Goal: Task Accomplishment & Management: Use online tool/utility

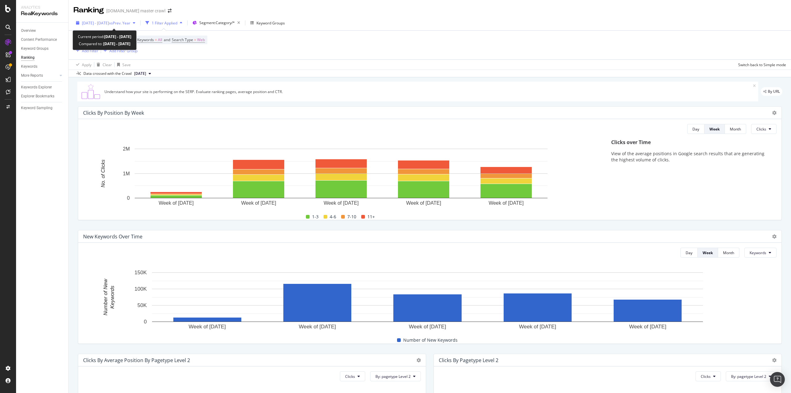
click at [108, 25] on span "2024 Aug. 4th - Aug. 31st" at bounding box center [95, 22] width 27 height 5
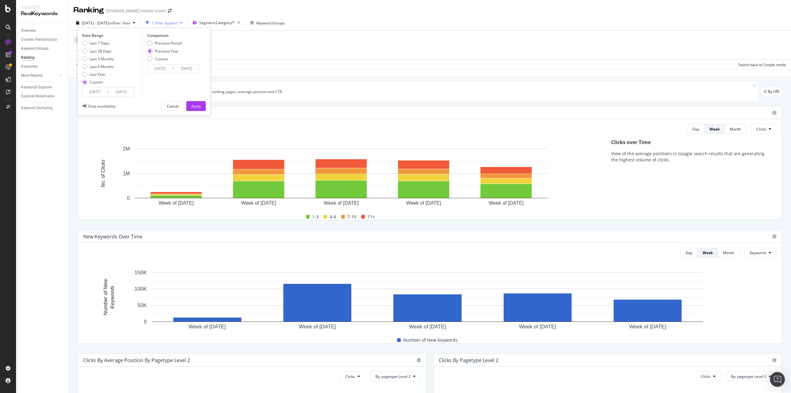
click at [100, 93] on input "2024/08/04" at bounding box center [95, 91] width 25 height 9
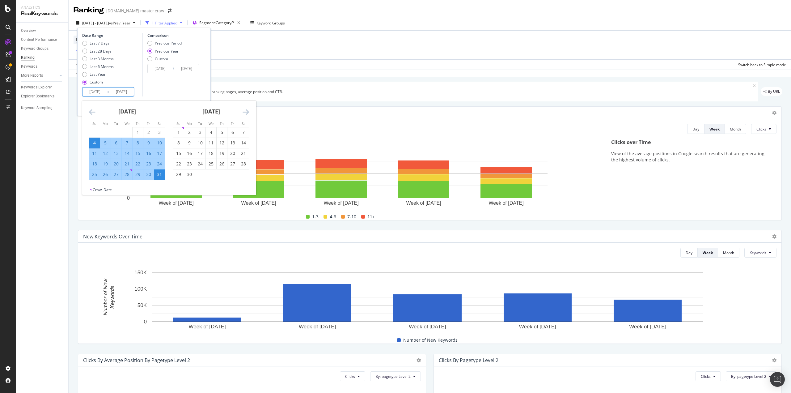
click at [387, 32] on div "Device = All and Country = All and Keywords = All and Search Type = Web Add Fil…" at bounding box center [430, 45] width 713 height 29
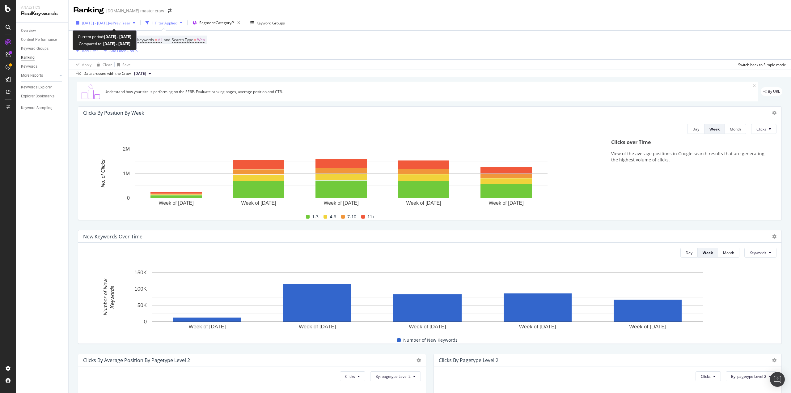
click at [130, 20] on span "vs Prev. Year" at bounding box center [119, 22] width 21 height 5
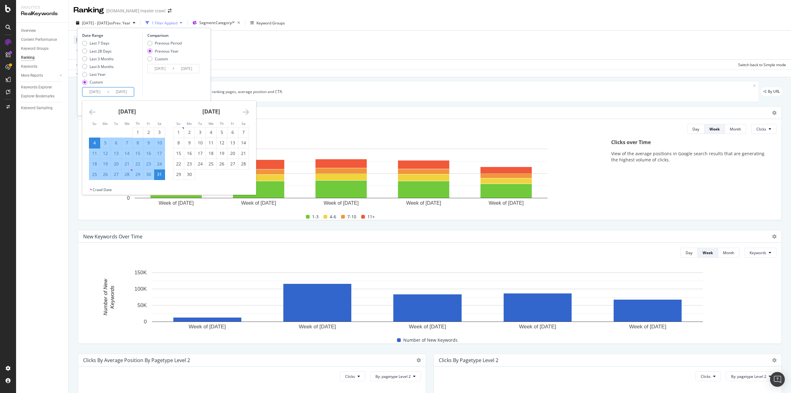
click at [105, 88] on input "2024/08/04" at bounding box center [95, 91] width 25 height 9
click at [92, 110] on icon "Move backward to switch to the previous month." at bounding box center [92, 111] width 6 height 7
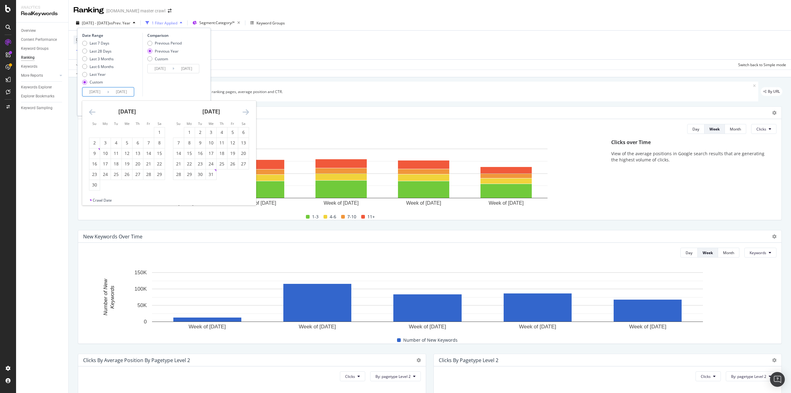
click at [91, 109] on icon "Move backward to switch to the previous month." at bounding box center [92, 111] width 6 height 7
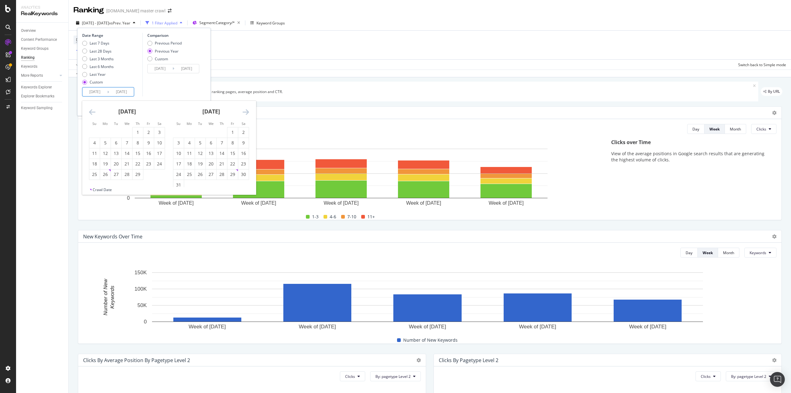
click at [91, 109] on icon "Move backward to switch to the previous month." at bounding box center [92, 111] width 6 height 7
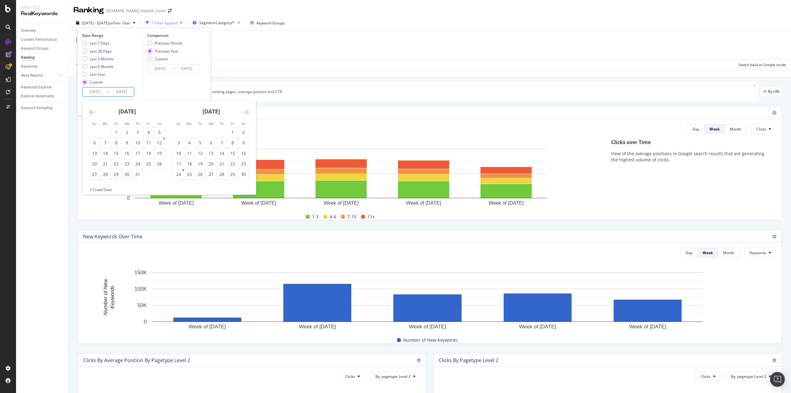
click at [91, 109] on icon "Move backward to switch to the previous month." at bounding box center [92, 111] width 6 height 7
click at [176, 144] on div "6" at bounding box center [178, 143] width 11 height 6
type input "2023/08/06"
type input "2022/08/07"
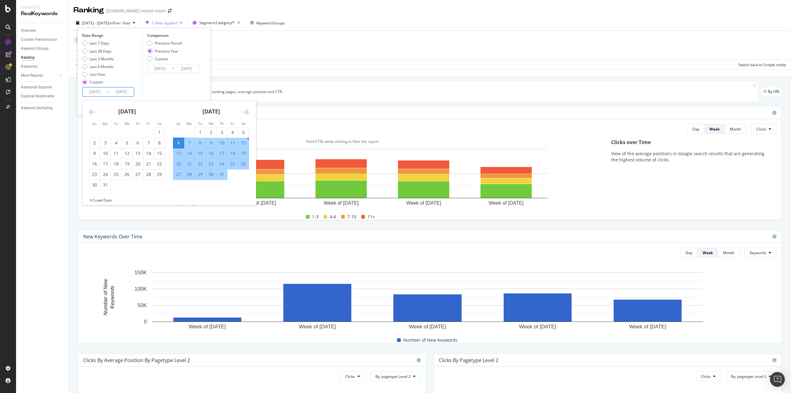
click at [247, 167] on div "26" at bounding box center [243, 164] width 11 height 6
type input "2023/08/26"
type input "2022/08/27"
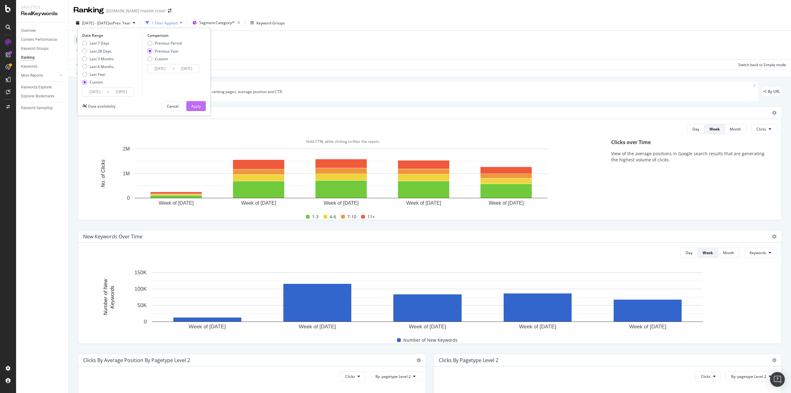
click at [198, 105] on div "Apply" at bounding box center [196, 106] width 10 height 5
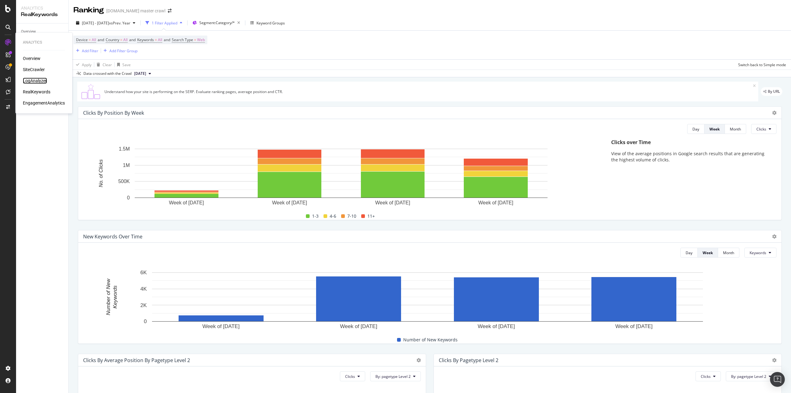
click at [35, 79] on div "LogAnalyzer" at bounding box center [35, 81] width 24 height 6
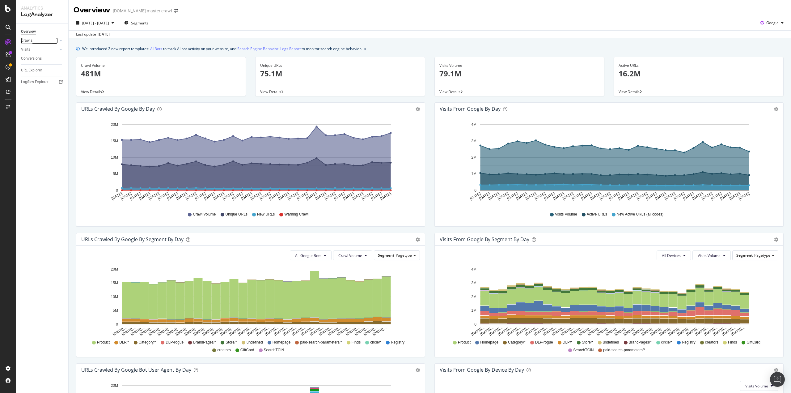
click at [29, 42] on div "Crawls" at bounding box center [26, 40] width 11 height 6
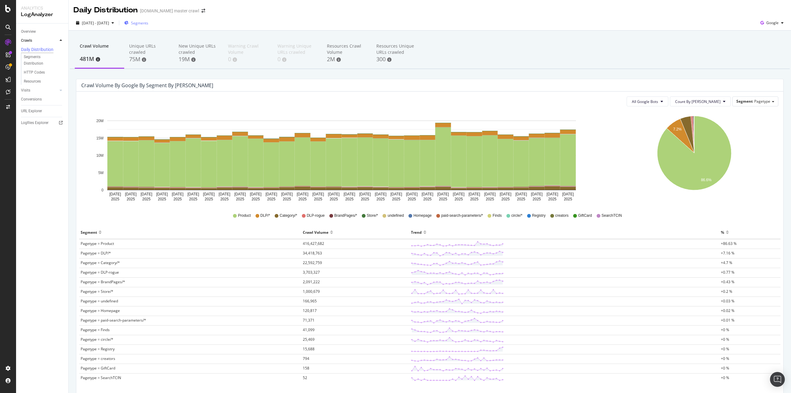
click at [148, 24] on span "Segments" at bounding box center [139, 22] width 17 height 5
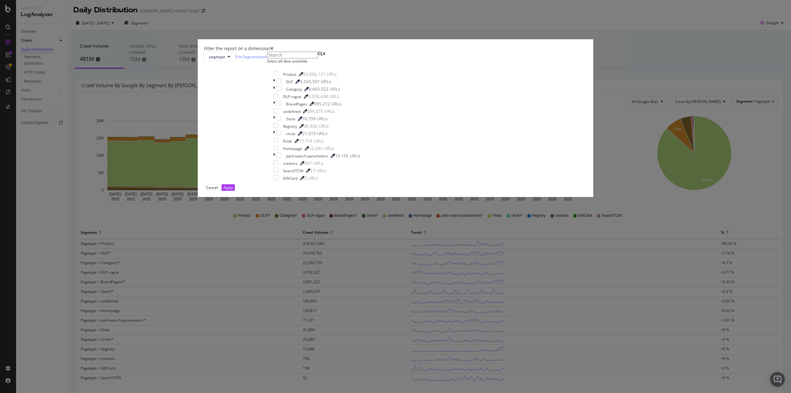
click at [274, 52] on div "times" at bounding box center [271, 48] width 3 height 6
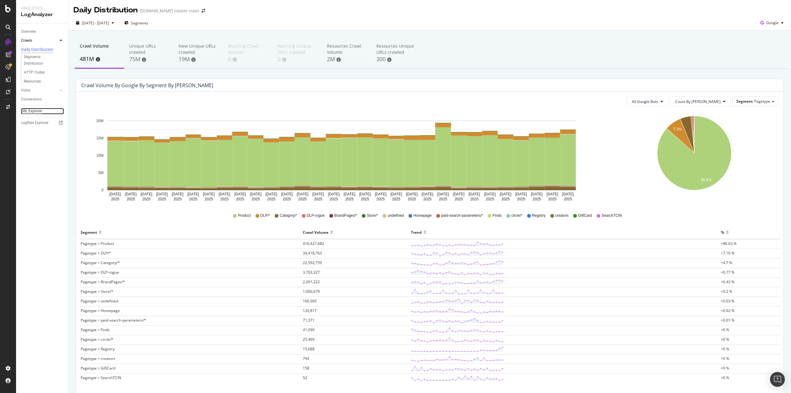
click at [34, 114] on div "URL Explorer" at bounding box center [31, 111] width 21 height 6
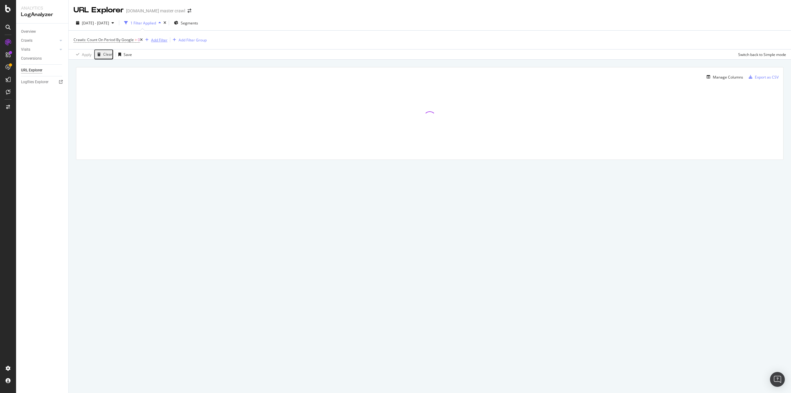
click at [161, 39] on div "Add Filter" at bounding box center [159, 39] width 16 height 5
click at [216, 46] on div "Full URL" at bounding box center [227, 43] width 22 height 5
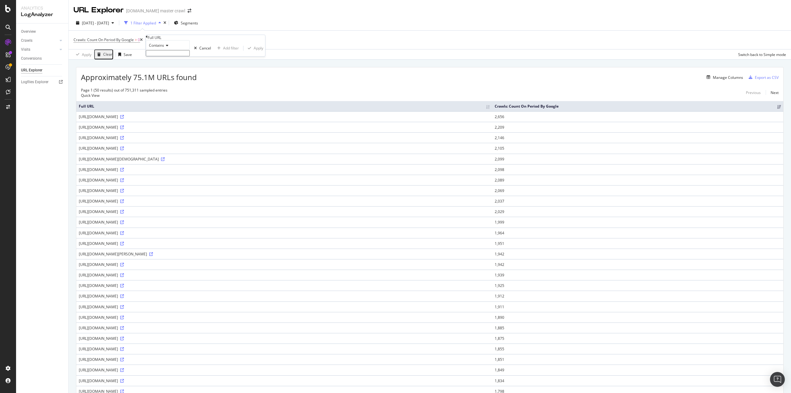
click at [179, 56] on input "text" at bounding box center [168, 53] width 44 height 6
type input "mens"
click at [223, 53] on div "Add filter" at bounding box center [231, 49] width 16 height 5
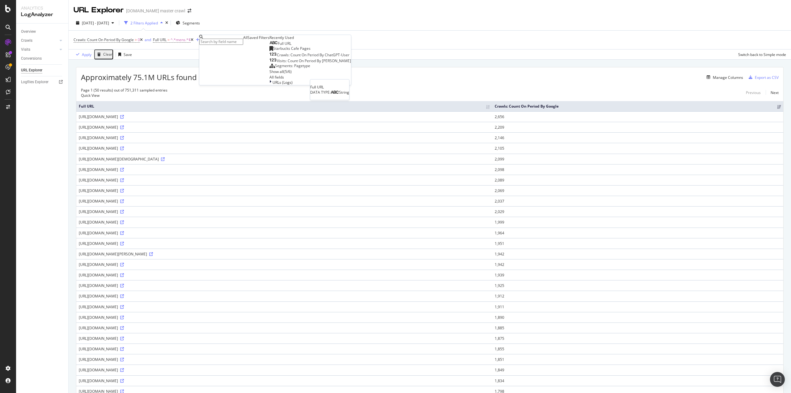
click at [270, 46] on div "Full URL" at bounding box center [281, 43] width 22 height 5
click at [217, 56] on input "text" at bounding box center [221, 53] width 44 height 6
type input "/s/"
click at [307, 53] on div "Apply" at bounding box center [312, 49] width 10 height 5
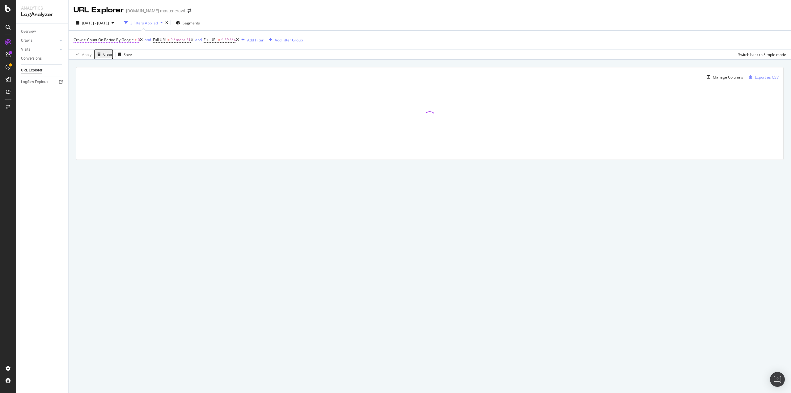
click at [121, 39] on span "Crawls: Count On Period By Google" at bounding box center [104, 39] width 60 height 5
click at [99, 46] on icon at bounding box center [97, 45] width 4 height 4
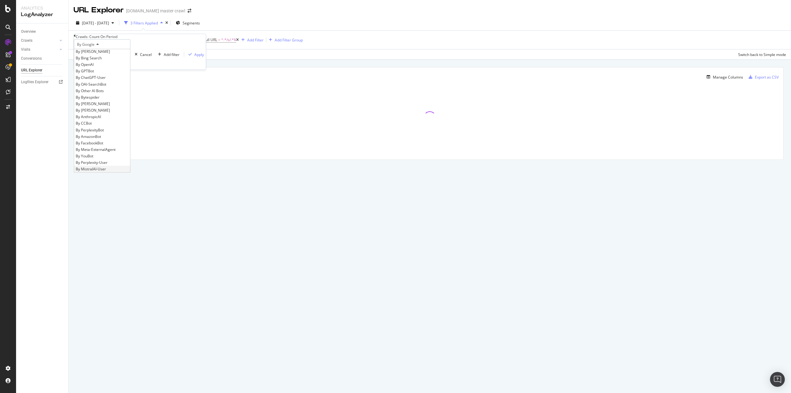
scroll to position [103, 0]
click at [106, 80] on span "By ChatGPT-User" at bounding box center [91, 77] width 30 height 5
click at [194, 57] on div "Apply" at bounding box center [199, 54] width 10 height 5
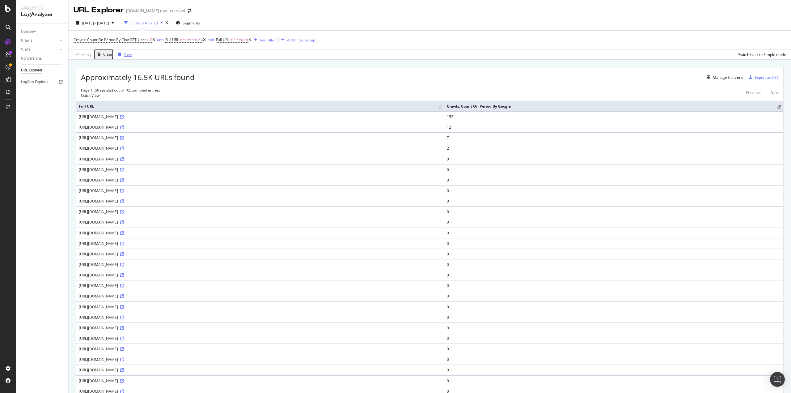
click at [124, 57] on div "Save" at bounding box center [128, 54] width 8 height 5
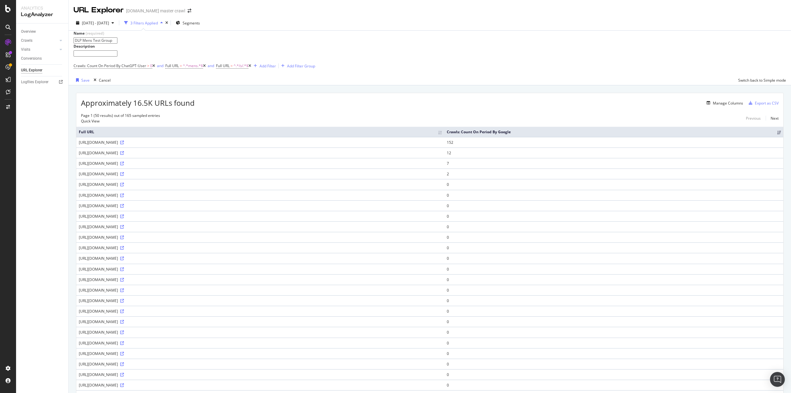
type input "DLP Mens Test Group"
click at [86, 83] on div "Save" at bounding box center [85, 80] width 8 height 5
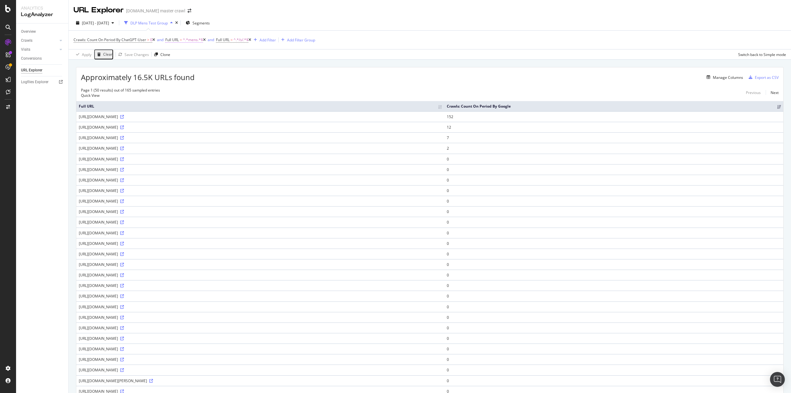
click at [179, 41] on span "Full URL" at bounding box center [172, 39] width 14 height 5
click at [191, 46] on icon at bounding box center [188, 45] width 4 height 4
click at [208, 101] on div "Doesn't contain" at bounding box center [189, 98] width 43 height 6
click at [276, 52] on div "Apply" at bounding box center [281, 48] width 10 height 5
click at [164, 56] on div "Clone" at bounding box center [165, 54] width 10 height 5
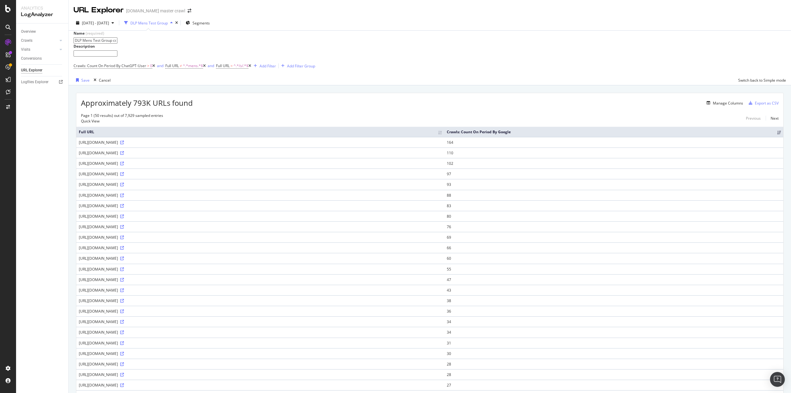
click at [117, 42] on input "DLP Mens Test Group copy" at bounding box center [96, 40] width 44 height 6
click at [117, 57] on input "text" at bounding box center [96, 53] width 44 height 6
click at [117, 43] on input "DLP Mens Control" at bounding box center [96, 40] width 44 height 6
click at [117, 40] on input "DLP Mens Control" at bounding box center [96, 40] width 44 height 6
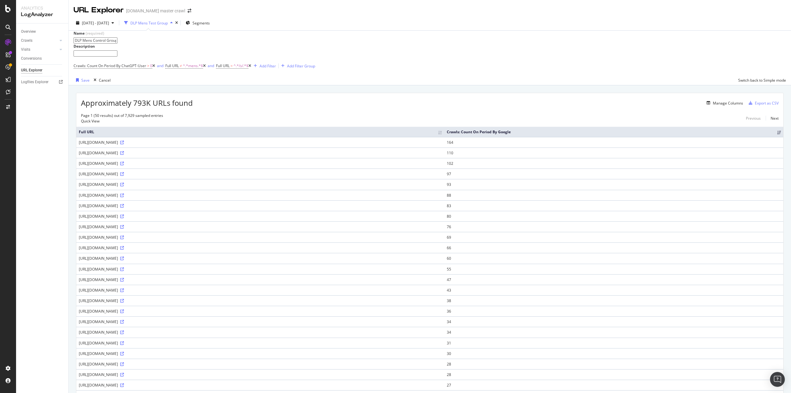
type input "DLP Mens Control Group"
click at [117, 57] on input "text" at bounding box center [96, 53] width 44 height 6
type input "DLP URLs that do not contain "mens""
click at [84, 83] on div "Save" at bounding box center [85, 80] width 8 height 5
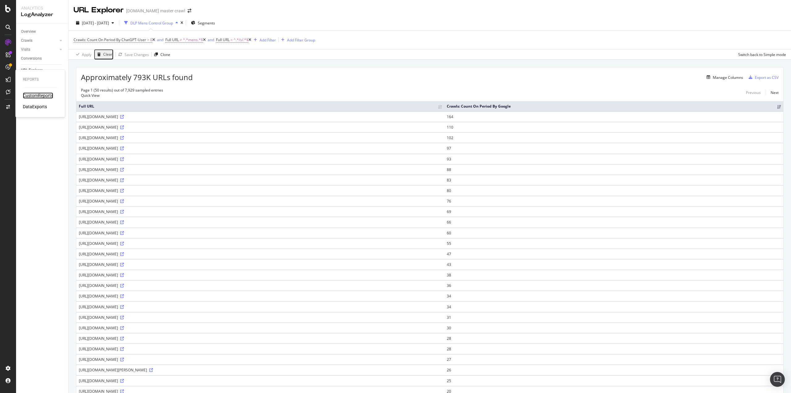
click at [30, 94] on div "CustomReports" at bounding box center [38, 95] width 30 height 6
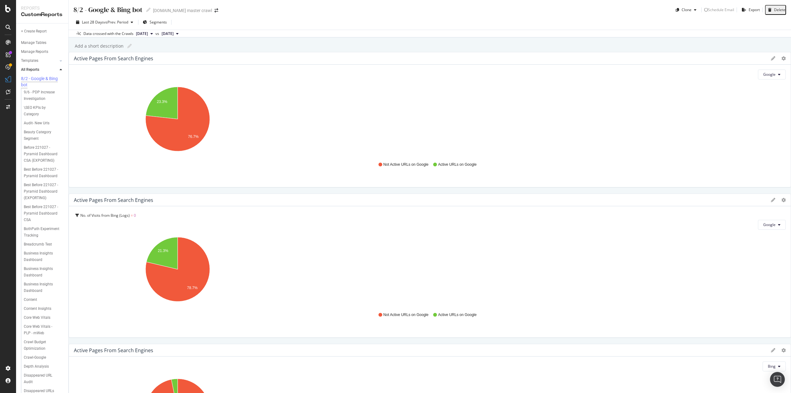
scroll to position [291, 0]
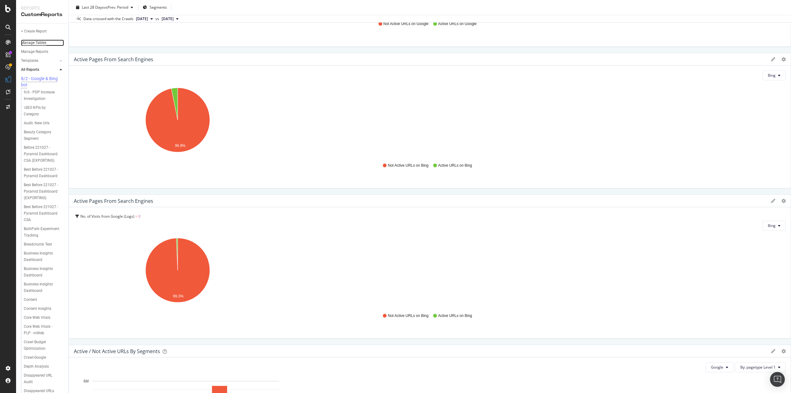
click at [37, 41] on div "Manage Tables" at bounding box center [33, 43] width 25 height 6
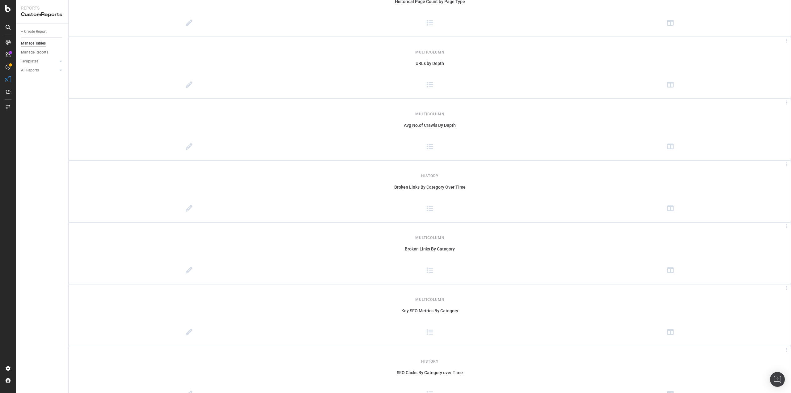
scroll to position [1851, 0]
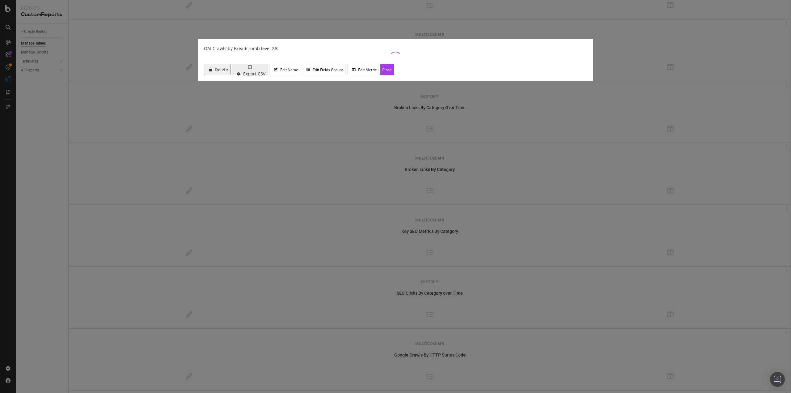
click at [228, 72] on div "Delete" at bounding box center [221, 69] width 13 height 5
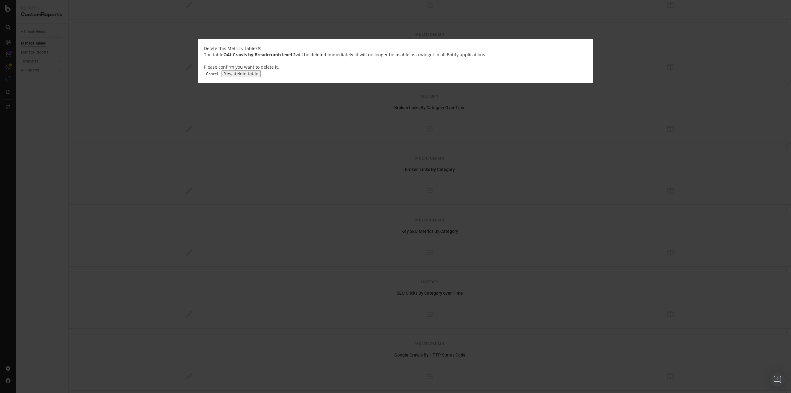
click at [258, 76] on div "Yes, delete table" at bounding box center [241, 73] width 34 height 5
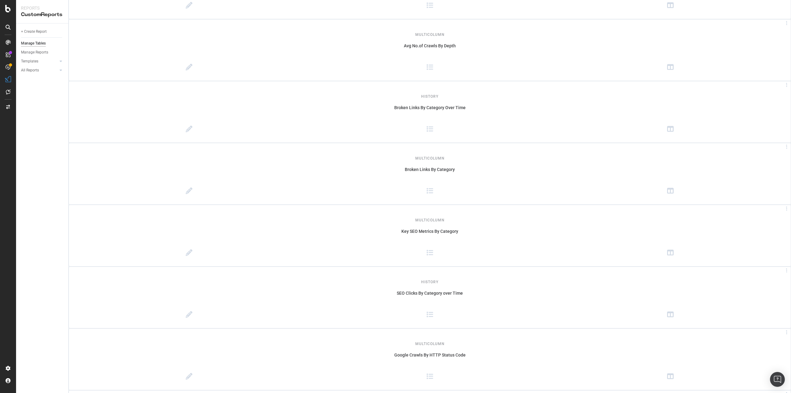
drag, startPoint x: 428, startPoint y: 228, endPoint x: 439, endPoint y: 217, distance: 15.5
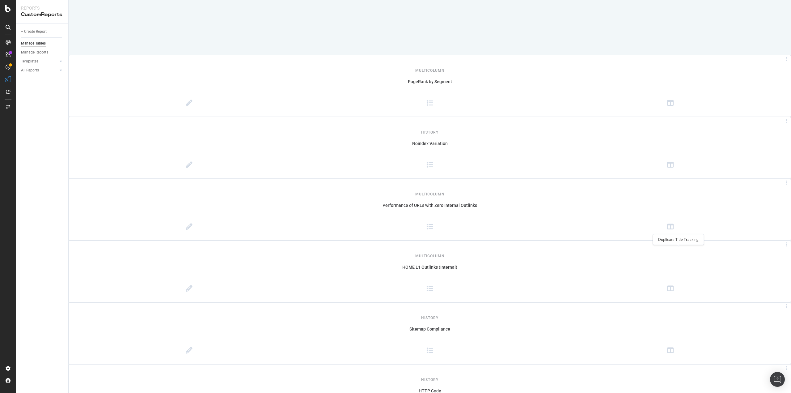
scroll to position [0, 0]
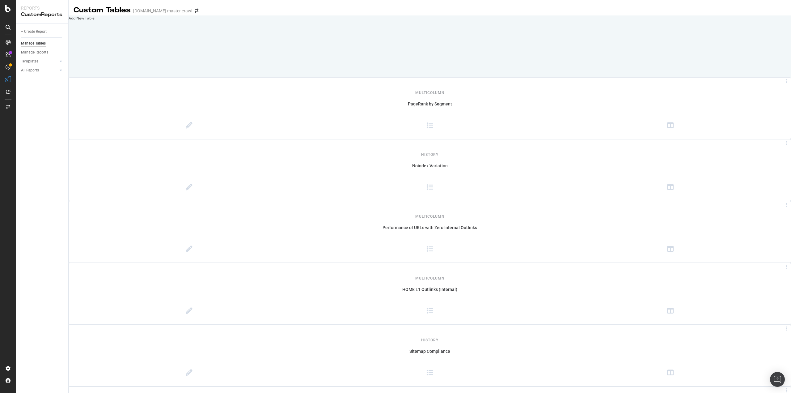
click at [177, 21] on div "Add New Table" at bounding box center [430, 17] width 723 height 5
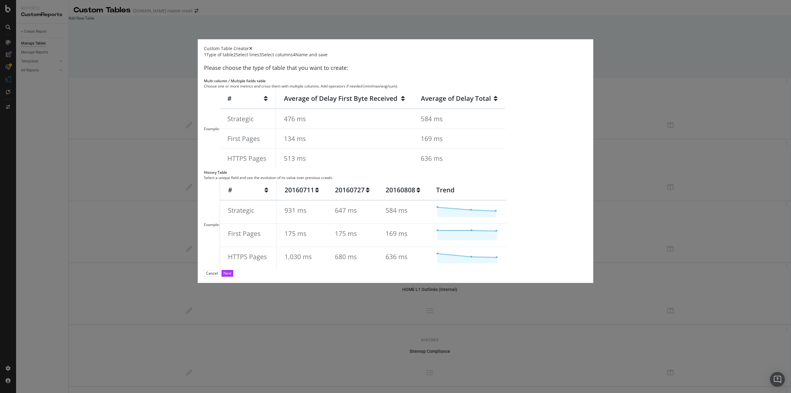
click at [444, 197] on img "modal" at bounding box center [363, 225] width 287 height 90
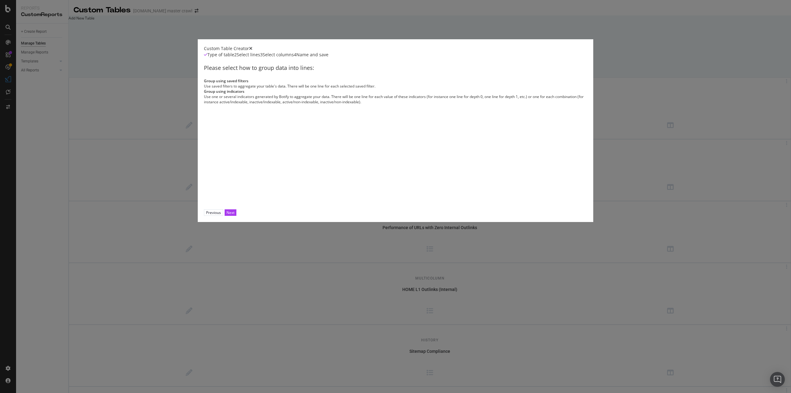
click at [321, 89] on div "Use saved filters to aggregate your table's data. There will be one line for ea…" at bounding box center [395, 85] width 383 height 5
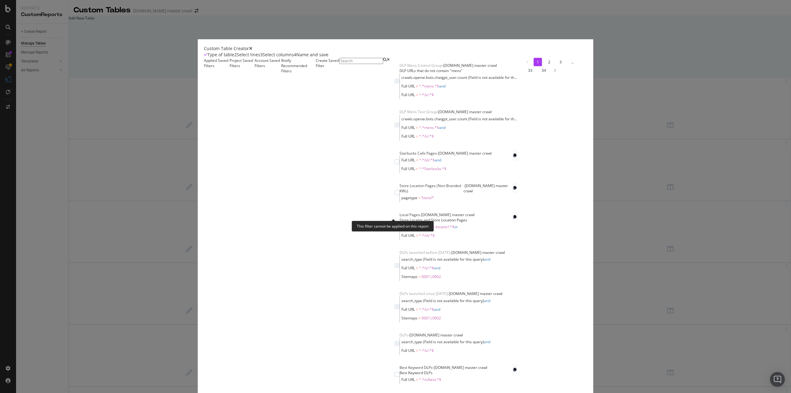
click at [401, 91] on span "Full URL ≠ ^.*mens.*$ and" at bounding box center [459, 86] width 116 height 9
click at [395, 83] on div "modal" at bounding box center [397, 81] width 5 height 5
drag, startPoint x: 548, startPoint y: 93, endPoint x: 428, endPoint y: 22, distance: 139.7
click at [253, 51] on icon "times" at bounding box center [250, 48] width 3 height 4
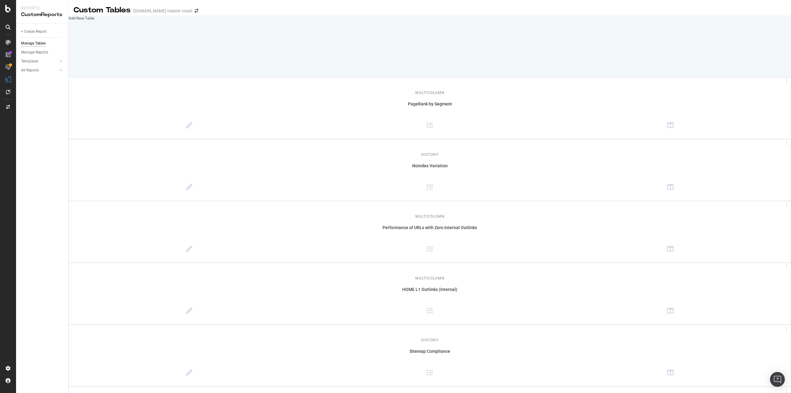
click at [221, 21] on div "Add New Table" at bounding box center [430, 17] width 723 height 5
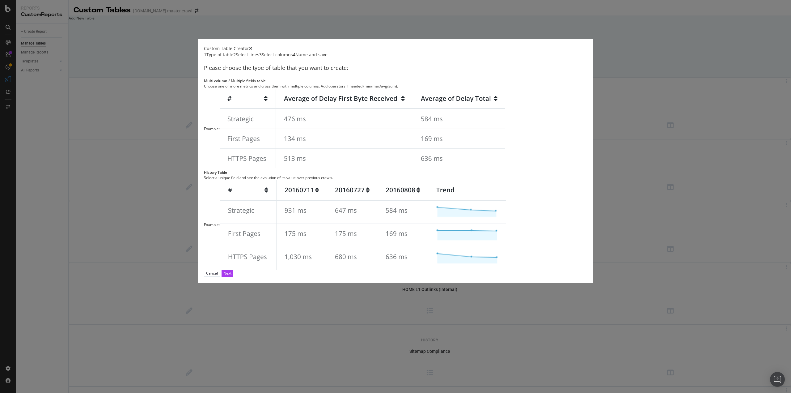
click at [303, 170] on div "Multi column / Multiple fields table Choose one or more metrics and cross them …" at bounding box center [395, 123] width 383 height 91
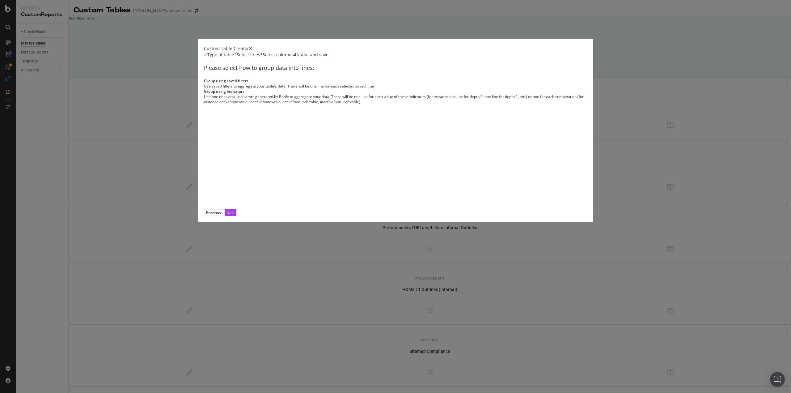
click at [302, 89] on div "Group using saved filters Use saved filters to aggregate your table's data. The…" at bounding box center [395, 83] width 383 height 11
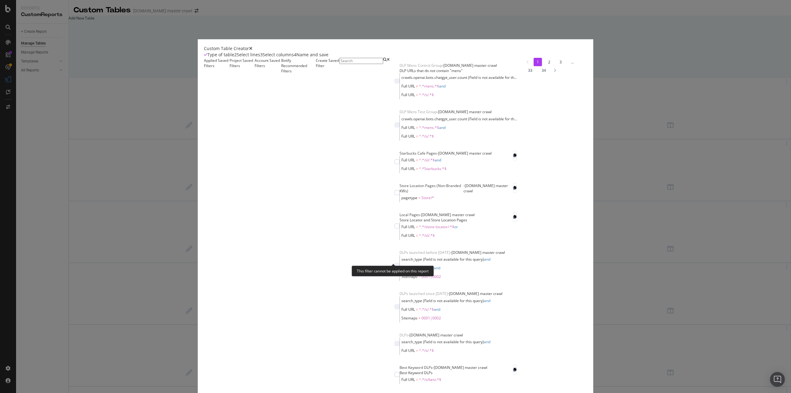
click at [395, 127] on div "modal" at bounding box center [397, 124] width 5 height 5
click at [543, 52] on div "Custom Table Creator" at bounding box center [395, 48] width 383 height 6
click at [546, 52] on div "Custom Table Creator" at bounding box center [395, 48] width 383 height 6
click at [253, 51] on icon "times" at bounding box center [250, 48] width 3 height 4
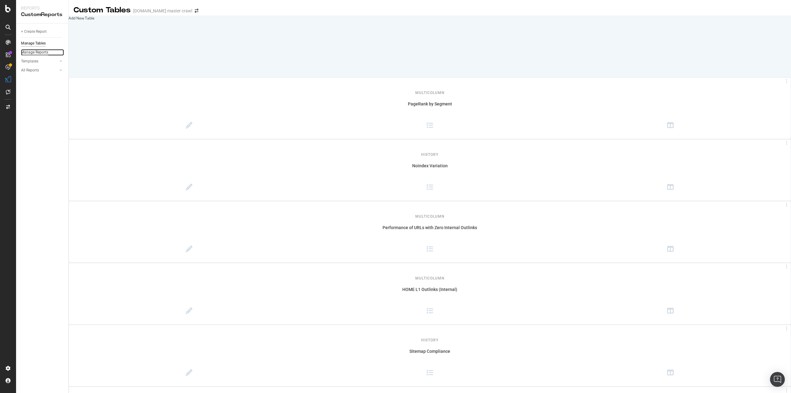
click at [37, 54] on div "Manage Reports" at bounding box center [34, 52] width 27 height 6
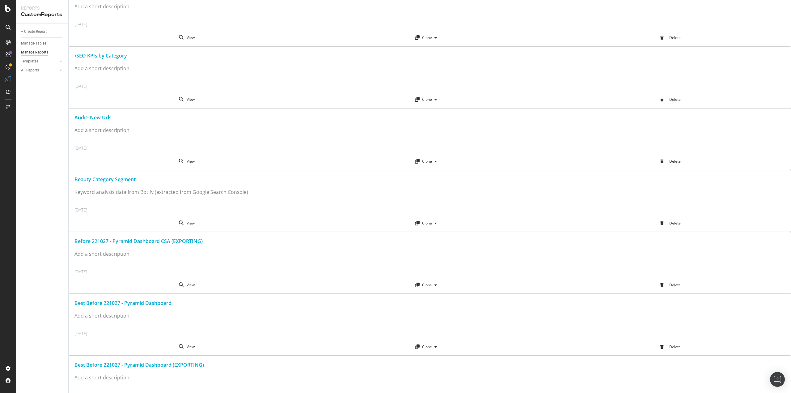
scroll to position [124, 0]
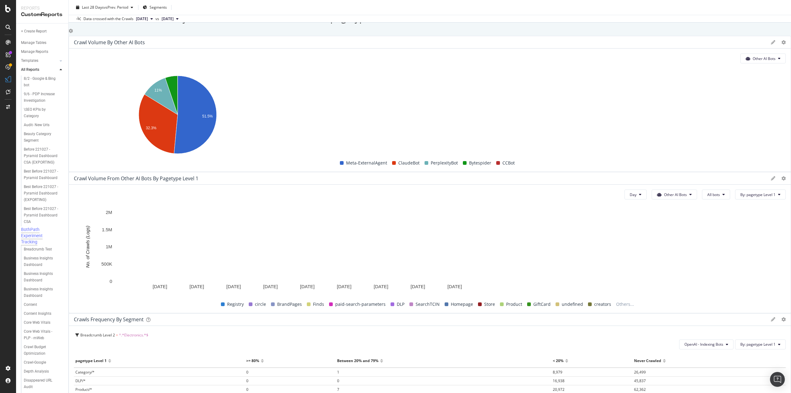
scroll to position [1236, 0]
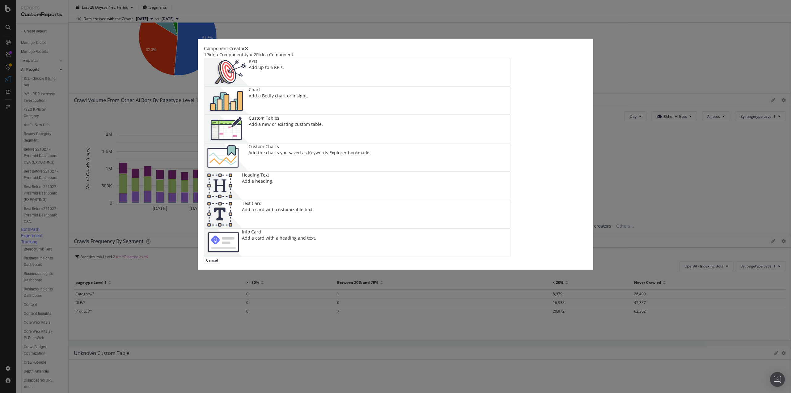
click at [308, 114] on div "Chart Add a Botify chart or insight." at bounding box center [278, 101] width 59 height 28
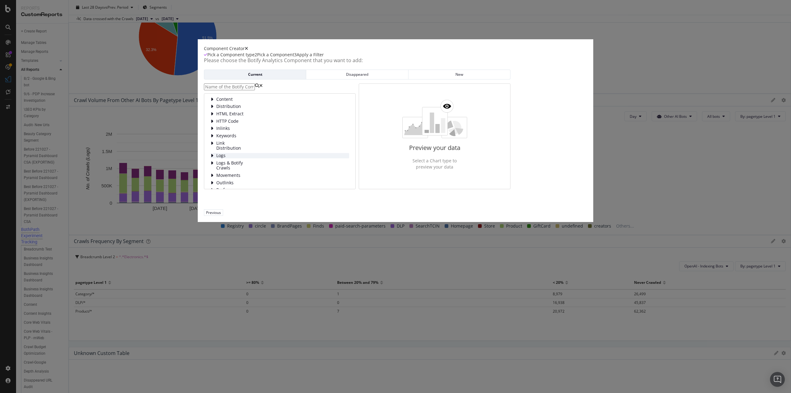
scroll to position [31, 0]
click at [244, 154] on span "Logs & Botify Crawls" at bounding box center [230, 149] width 28 height 10
click at [244, 127] on span "Logs" at bounding box center [230, 124] width 28 height 5
click at [285, 156] on div "Logs Bot Behavior HTTP Code New URLs Visits" at bounding box center [279, 139] width 139 height 34
click at [254, 135] on span "Bot Behavior" at bounding box center [241, 132] width 28 height 5
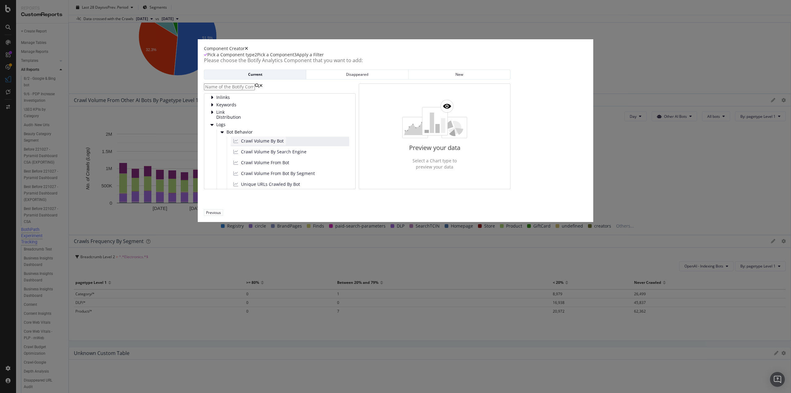
scroll to position [62, 0]
click at [289, 135] on span "Crawl Volume From Bot" at bounding box center [265, 132] width 48 height 6
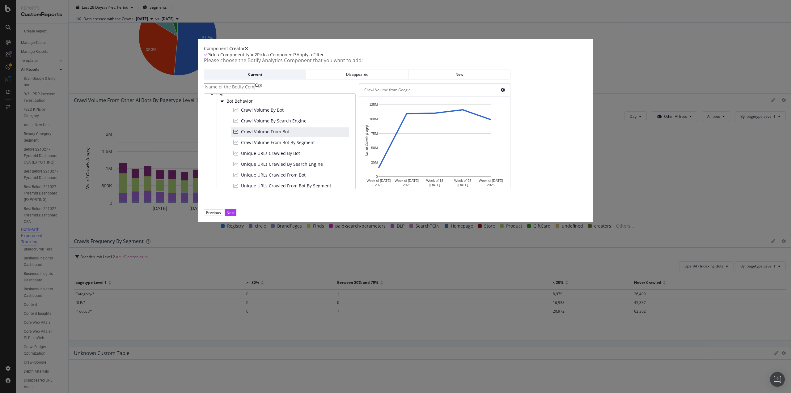
click at [505, 92] on icon "modal" at bounding box center [503, 90] width 4 height 4
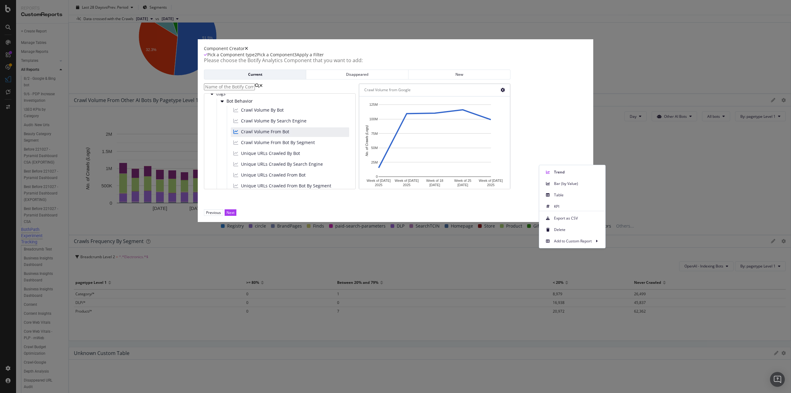
click at [514, 52] on div "Component Creator" at bounding box center [395, 48] width 383 height 6
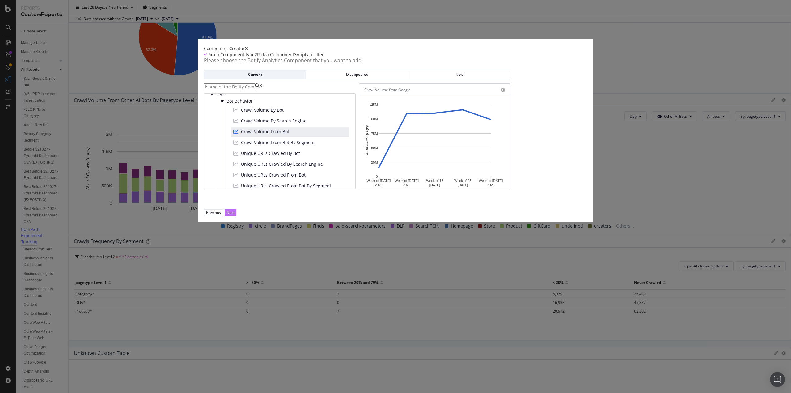
click at [235, 215] on div "Next" at bounding box center [231, 212] width 8 height 5
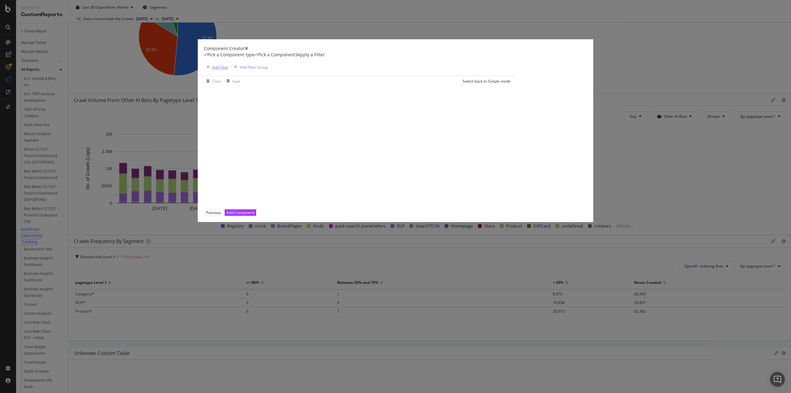
click at [229, 70] on div "Add Filter" at bounding box center [220, 67] width 16 height 5
click at [80, 59] on div "Saved Filters" at bounding box center [69, 56] width 22 height 5
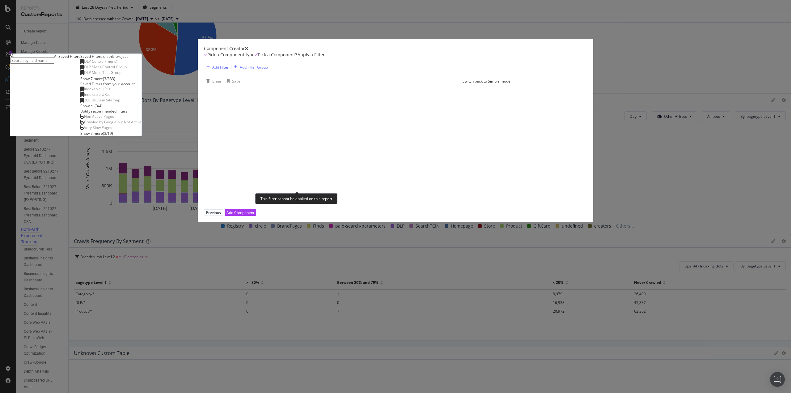
click at [117, 64] on span "DLP Control (mens)" at bounding box center [100, 61] width 33 height 5
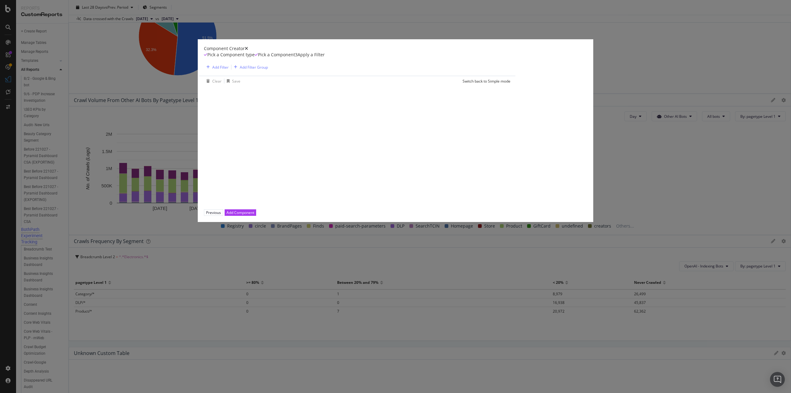
click at [550, 52] on div "Component Creator" at bounding box center [395, 48] width 383 height 6
click at [248, 51] on icon "times" at bounding box center [246, 48] width 3 height 4
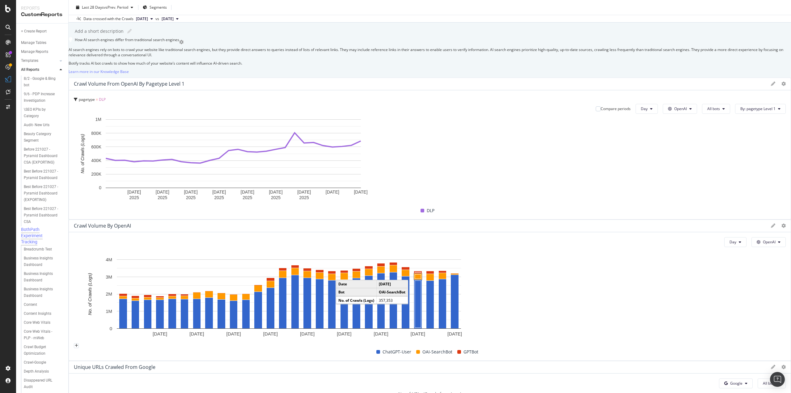
scroll to position [0, 0]
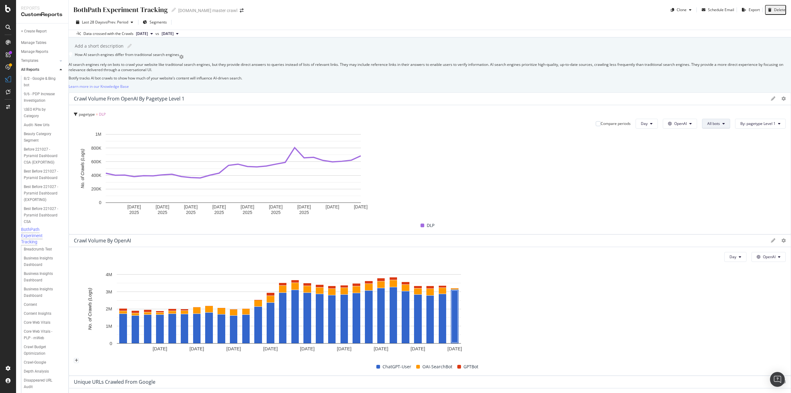
click at [707, 126] on span "All bots" at bounding box center [713, 123] width 13 height 5
click at [363, 140] on div "Crawl Volume from OpenAI by pagetype Level 1 pagetype = DLP Compare periods Day…" at bounding box center [430, 163] width 723 height 142
click at [782, 101] on icon at bounding box center [784, 98] width 4 height 4
click at [741, 126] on span "By: pagetype Level 1" at bounding box center [758, 123] width 35 height 5
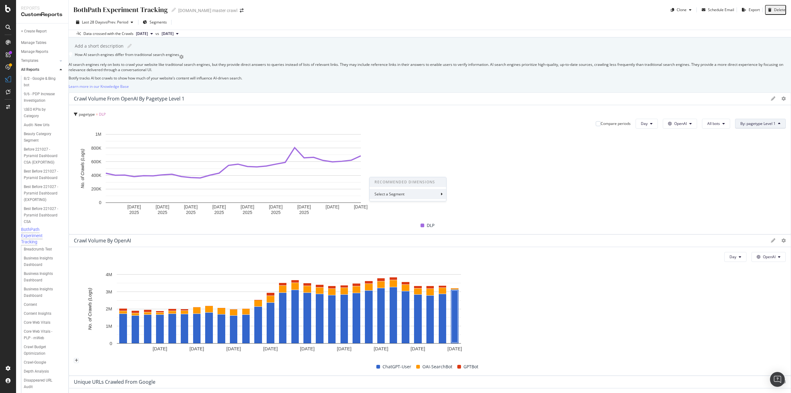
click at [398, 196] on div "Select a Segment" at bounding box center [390, 193] width 31 height 5
click at [400, 193] on div "Segments" at bounding box center [386, 190] width 32 height 5
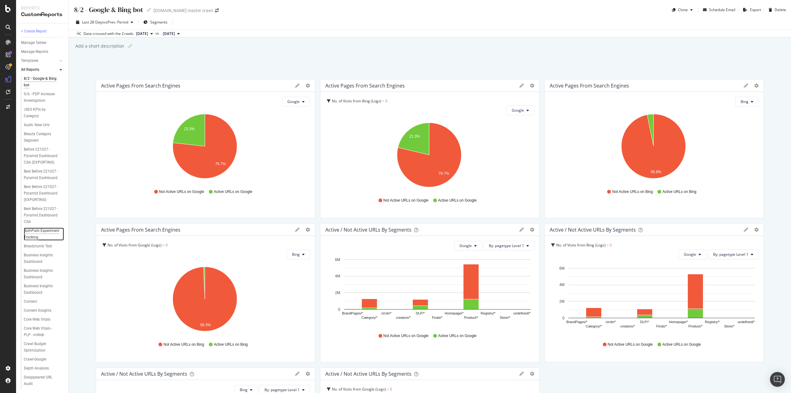
click at [35, 240] on div "BothPath Experiment Tracking" at bounding box center [42, 233] width 36 height 13
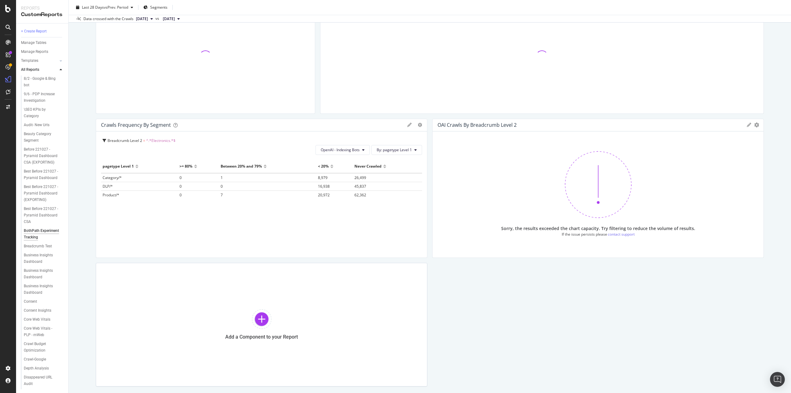
scroll to position [1248, 0]
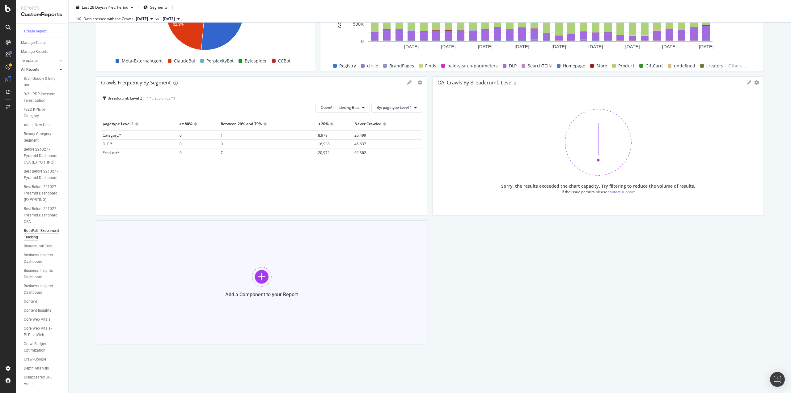
click at [265, 280] on div at bounding box center [262, 277] width 20 height 20
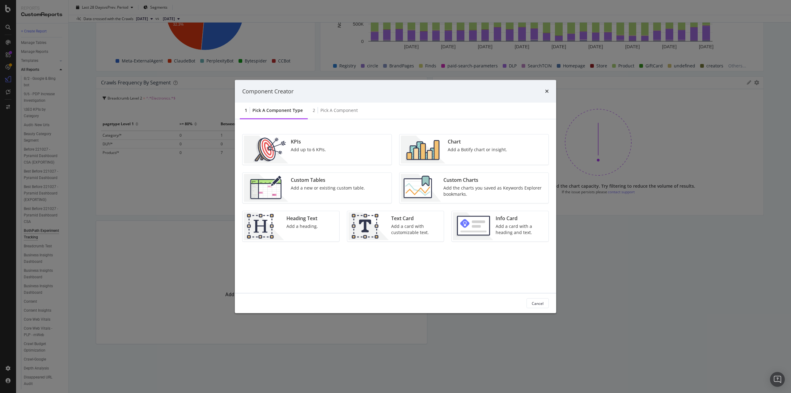
click at [461, 193] on div "Add the charts you saved as Keywords Explorer bookmarks." at bounding box center [494, 191] width 101 height 12
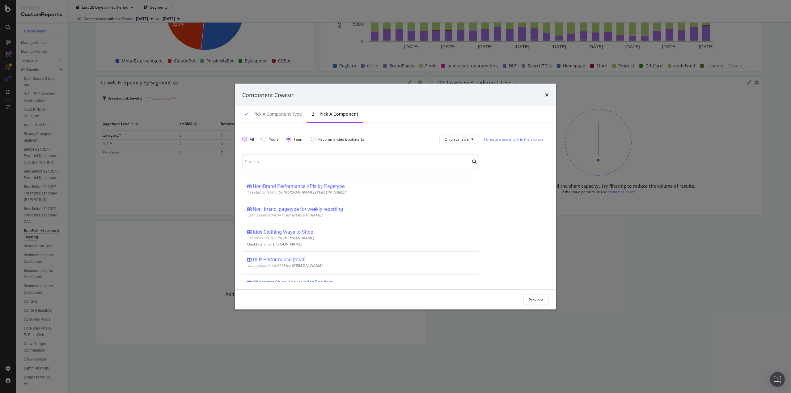
click at [243, 138] on div "All" at bounding box center [244, 139] width 5 height 5
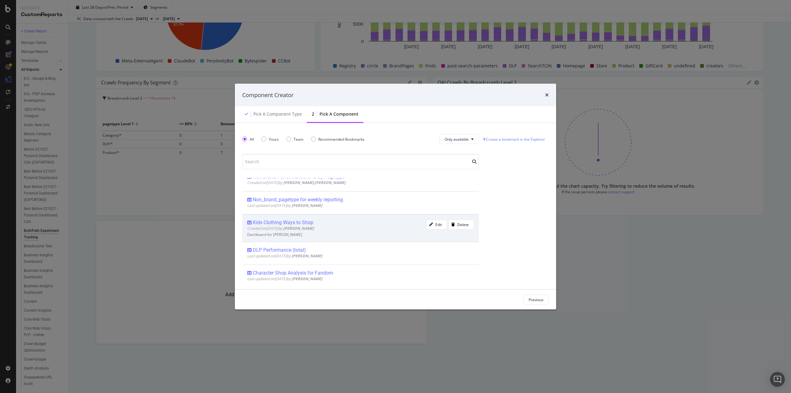
scroll to position [0, 0]
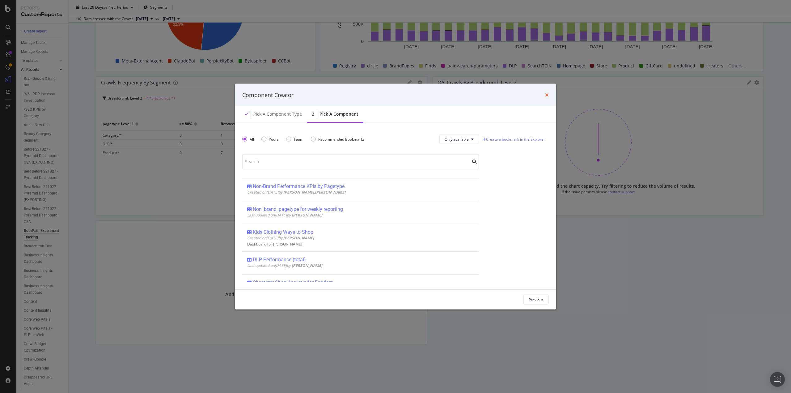
click at [547, 97] on icon "times" at bounding box center [547, 94] width 4 height 5
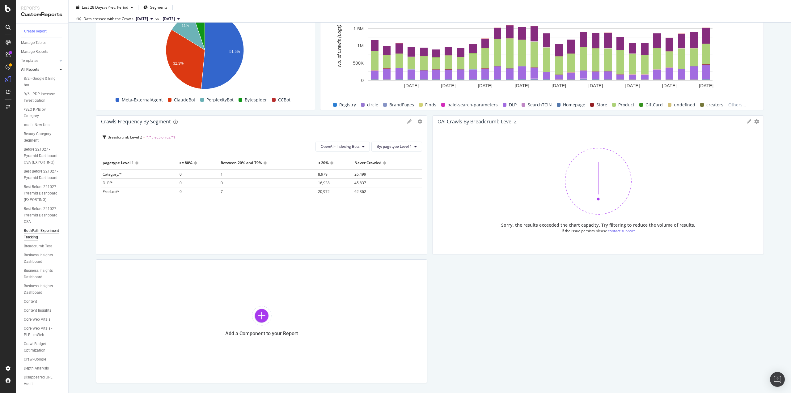
scroll to position [1248, 0]
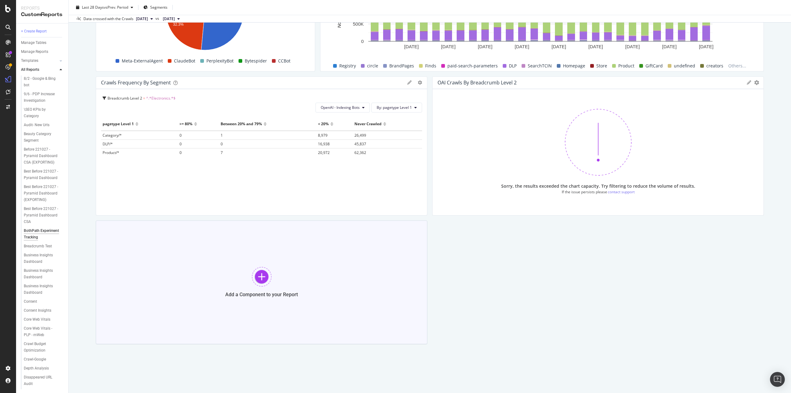
click at [282, 276] on div "Add a Component to your Report" at bounding box center [262, 282] width 332 height 124
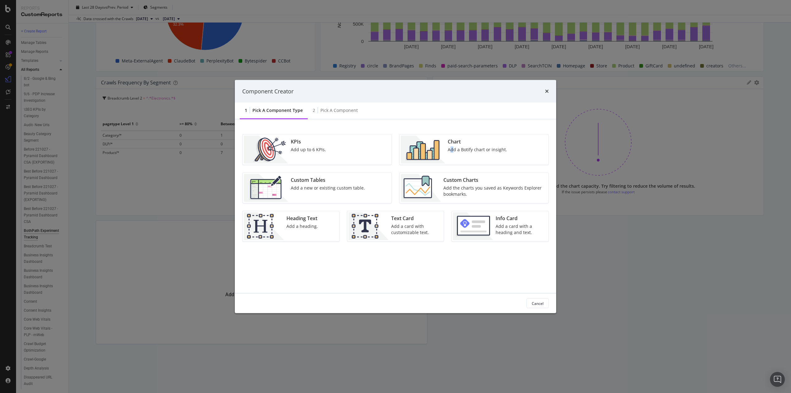
drag, startPoint x: 451, startPoint y: 155, endPoint x: 452, endPoint y: 159, distance: 4.5
click at [452, 159] on div "Chart Add a Botify chart or insight." at bounding box center [477, 150] width 64 height 28
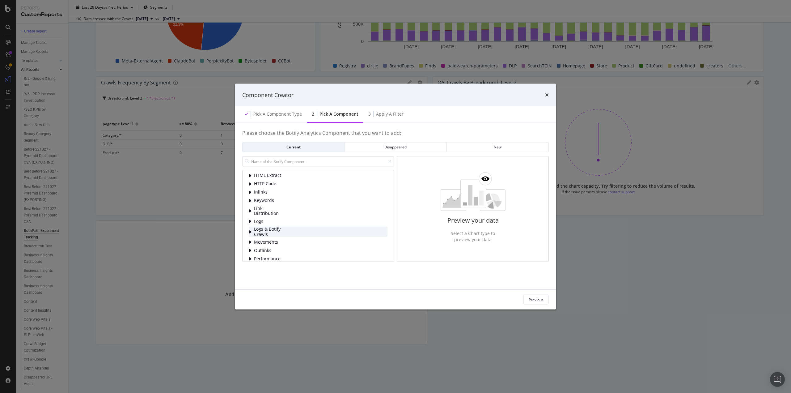
scroll to position [32, 0]
click at [279, 206] on span "Logs" at bounding box center [268, 207] width 28 height 5
click at [282, 216] on span "Bot Behavior" at bounding box center [282, 215] width 28 height 5
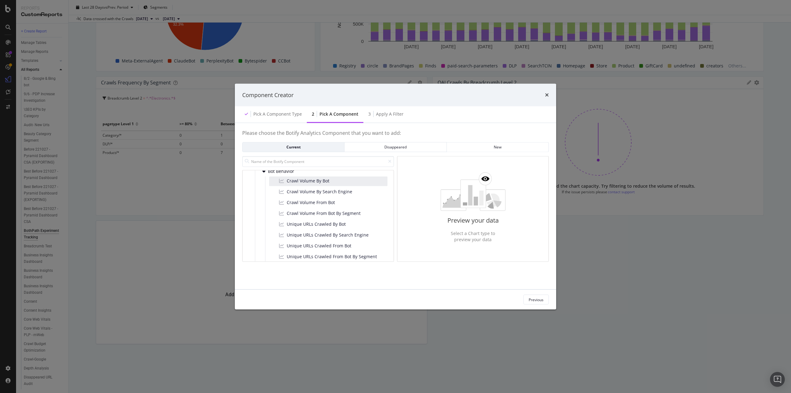
scroll to position [62, 0]
click at [342, 192] on div "Crawl Volume By Bot" at bounding box center [328, 195] width 118 height 10
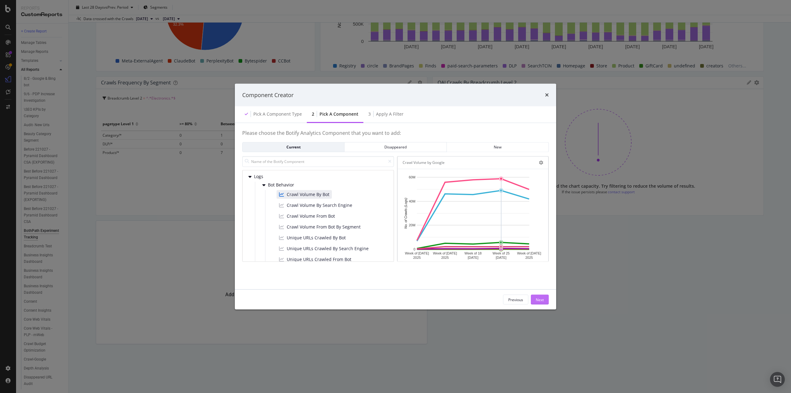
click at [539, 300] on div "Next" at bounding box center [540, 299] width 8 height 5
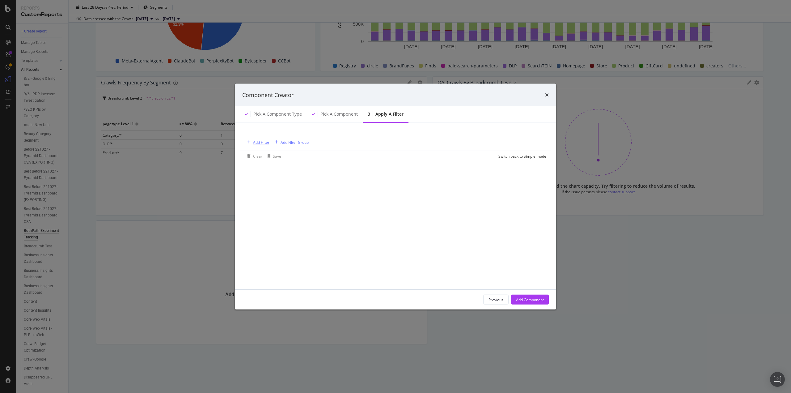
click at [257, 140] on div "Add Filter" at bounding box center [261, 141] width 16 height 5
click at [295, 158] on div "Saved Filters" at bounding box center [291, 158] width 26 height 6
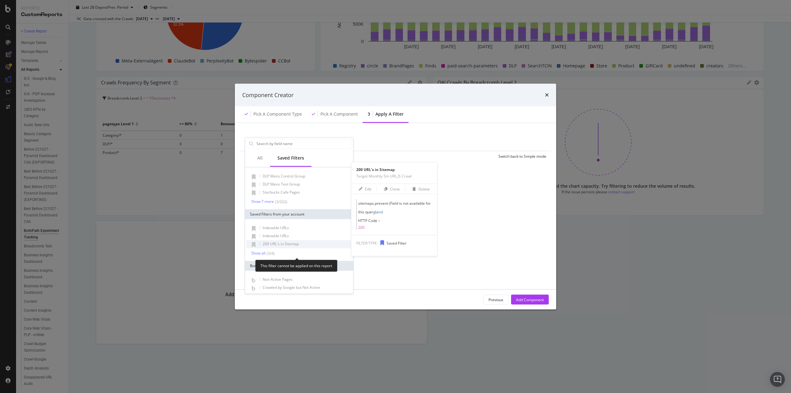
scroll to position [0, 0]
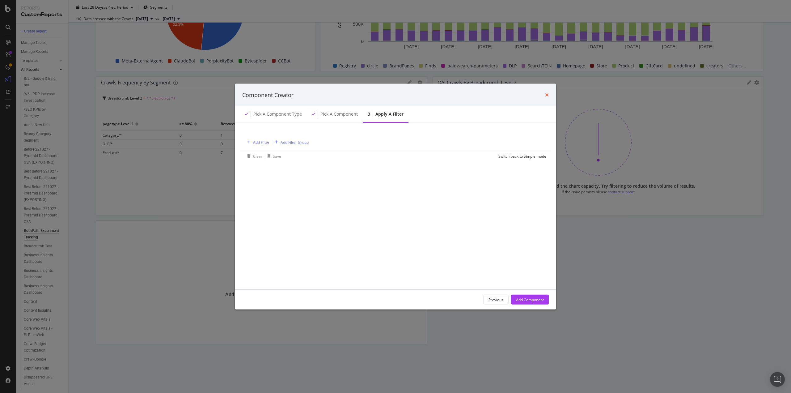
click at [547, 93] on icon "times" at bounding box center [547, 94] width 4 height 5
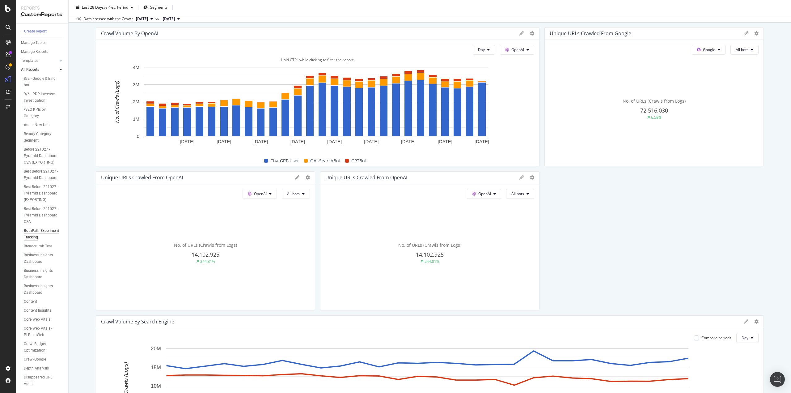
scroll to position [197, 0]
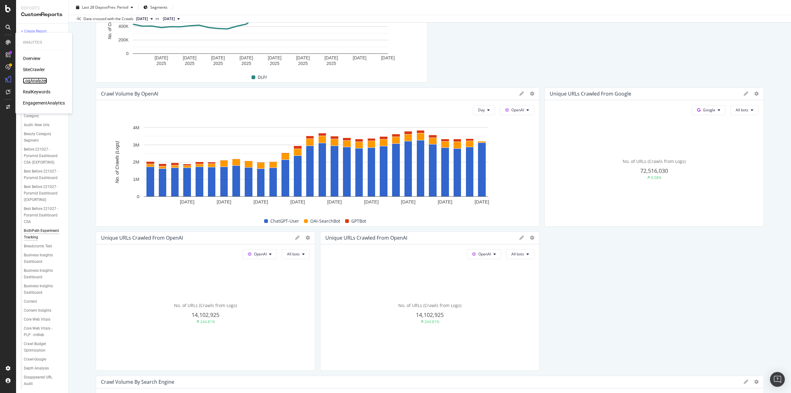
click at [38, 82] on div "LogAnalyzer" at bounding box center [35, 81] width 24 height 6
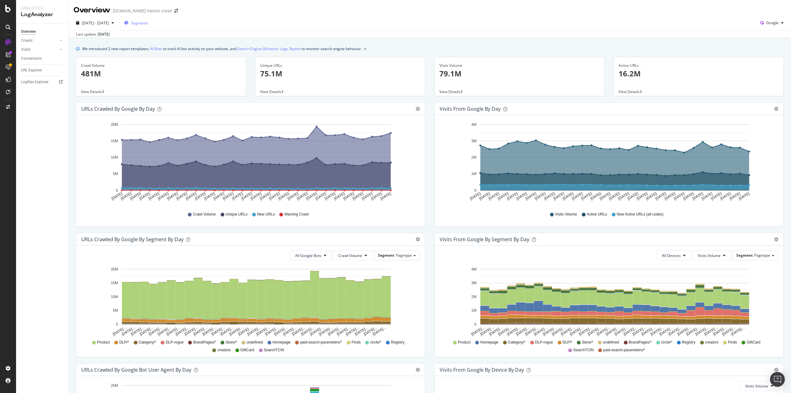
click at [147, 23] on span "Segments" at bounding box center [139, 22] width 17 height 5
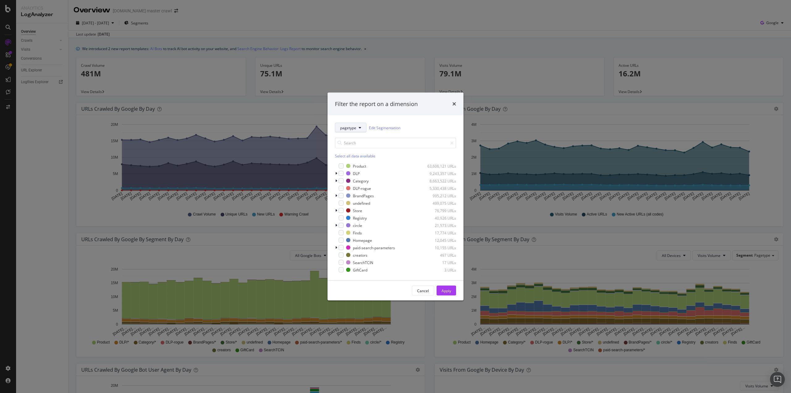
click at [351, 126] on span "pagetype" at bounding box center [348, 127] width 16 height 5
click at [537, 32] on div "Filter the report on a dimension pagetype Edit Segmentation Select all data ava…" at bounding box center [395, 196] width 791 height 393
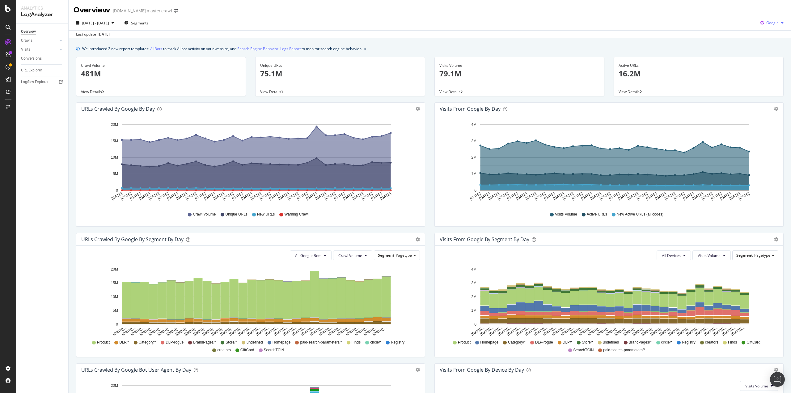
click at [758, 22] on icon "button" at bounding box center [762, 23] width 8 height 9
click at [770, 58] on span "OpenAI" at bounding box center [772, 58] width 23 height 6
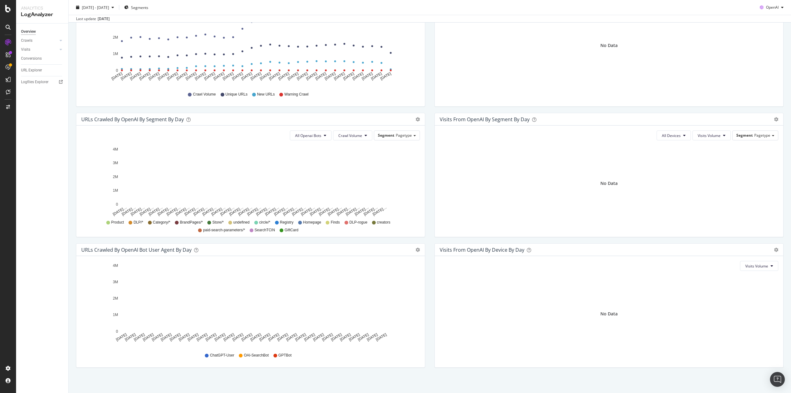
scroll to position [122, 0]
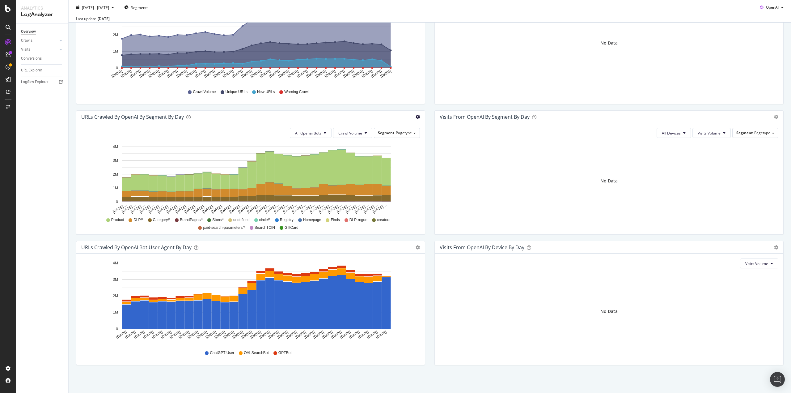
click at [416, 116] on icon "gear" at bounding box center [418, 117] width 4 height 4
click at [395, 105] on div "URLs Crawled by OpenAI by day Area Table Hold CTRL while clicking to filter the…" at bounding box center [250, 45] width 359 height 130
click at [368, 133] on button "Crawl Volume" at bounding box center [352, 133] width 39 height 10
click at [365, 106] on div "URLs Crawled by OpenAI by day Area Table Hold CTRL while clicking to filter the…" at bounding box center [250, 45] width 359 height 130
click at [317, 130] on span "All Openai Bots" at bounding box center [308, 132] width 26 height 5
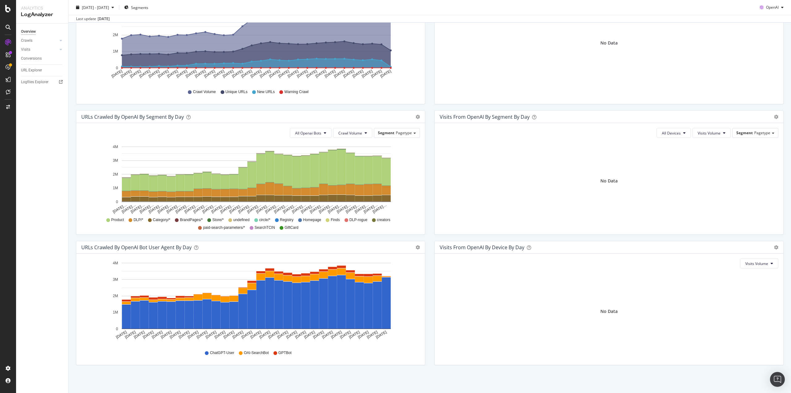
click at [257, 116] on div "URLs Crawled by OpenAI By Segment By Day" at bounding box center [243, 117] width 325 height 6
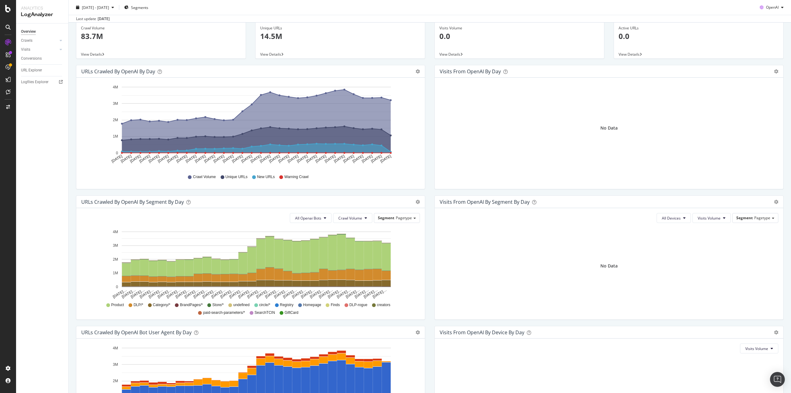
scroll to position [0, 0]
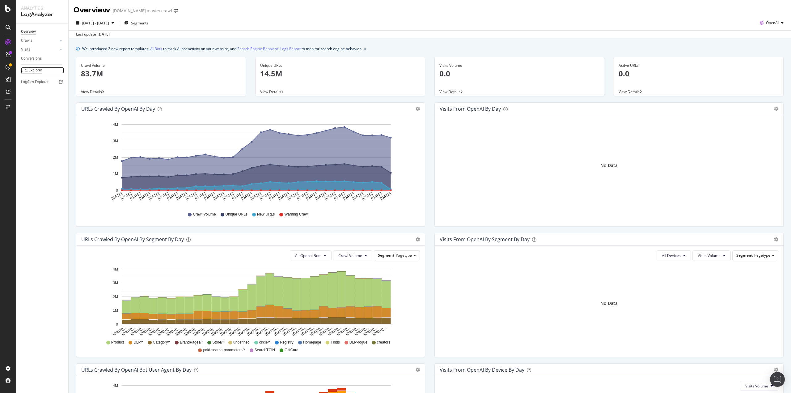
click at [36, 68] on div "URL Explorer" at bounding box center [31, 70] width 21 height 6
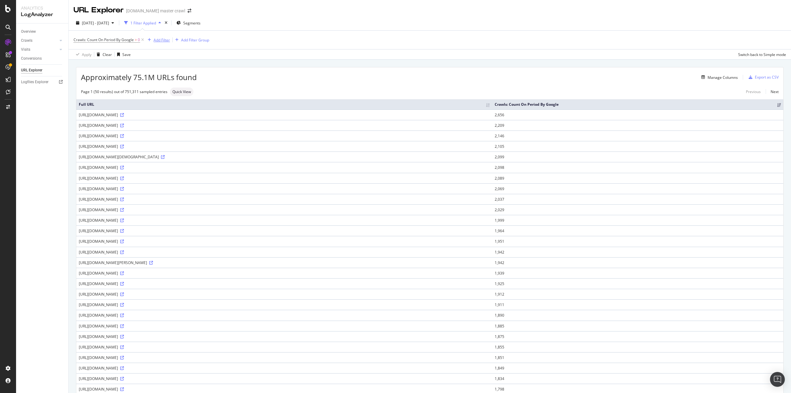
click at [163, 43] on div "Add Filter" at bounding box center [157, 39] width 25 height 7
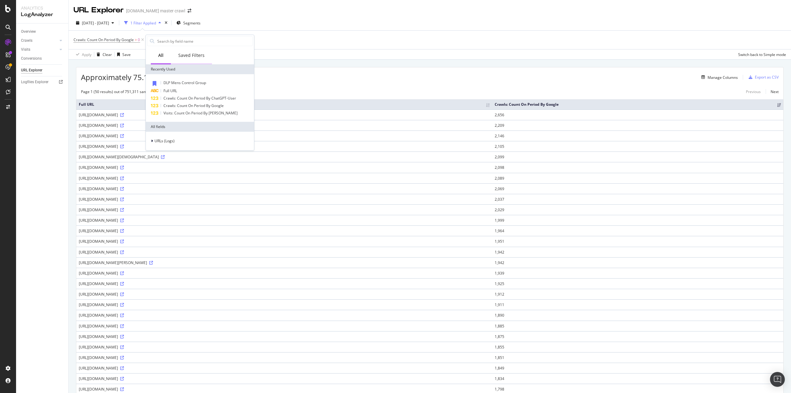
click at [192, 62] on div "Saved Filters" at bounding box center [191, 55] width 41 height 17
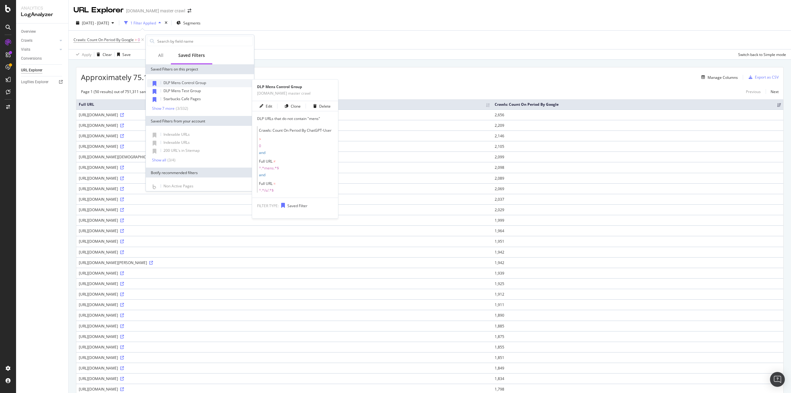
click at [202, 83] on span "DLP Mens Control Group" at bounding box center [185, 82] width 43 height 5
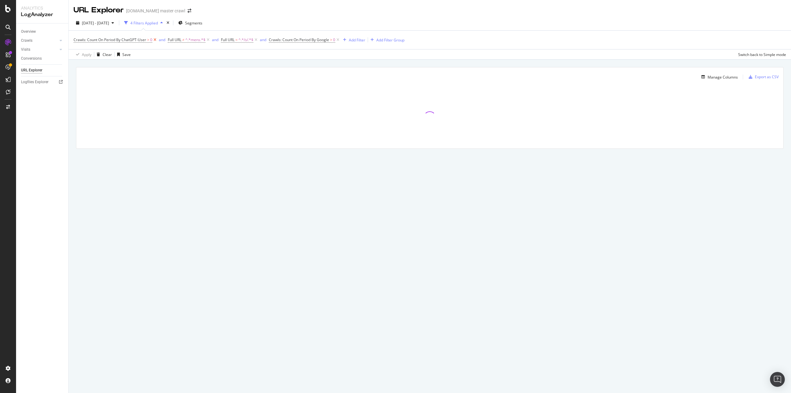
click at [156, 40] on icon at bounding box center [154, 40] width 5 height 6
click at [246, 40] on icon at bounding box center [243, 40] width 5 height 6
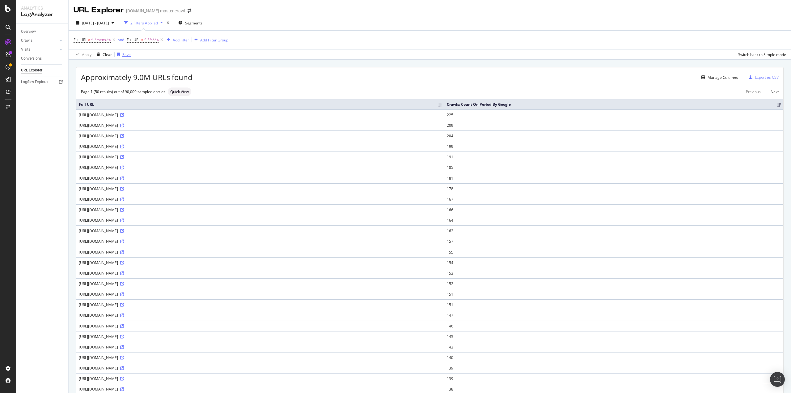
click at [125, 54] on div "Save" at bounding box center [126, 54] width 8 height 5
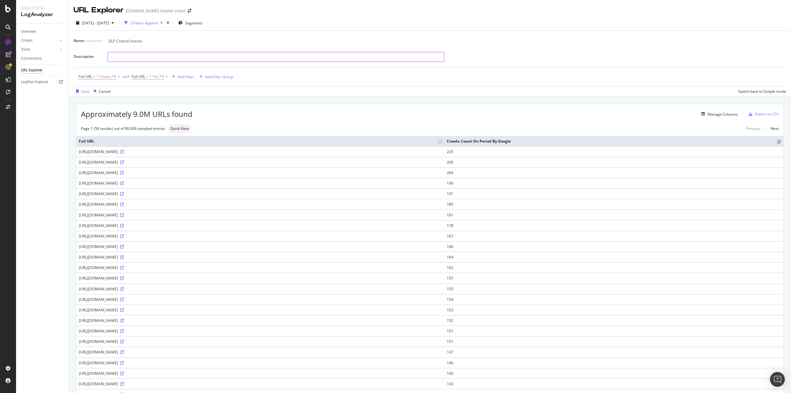
type input "DLP Control (mens)"
click at [143, 57] on input "text" at bounding box center [276, 56] width 336 height 9
type input "DLP URLs that do not contain mens"
click at [88, 91] on div "Save" at bounding box center [85, 91] width 8 height 5
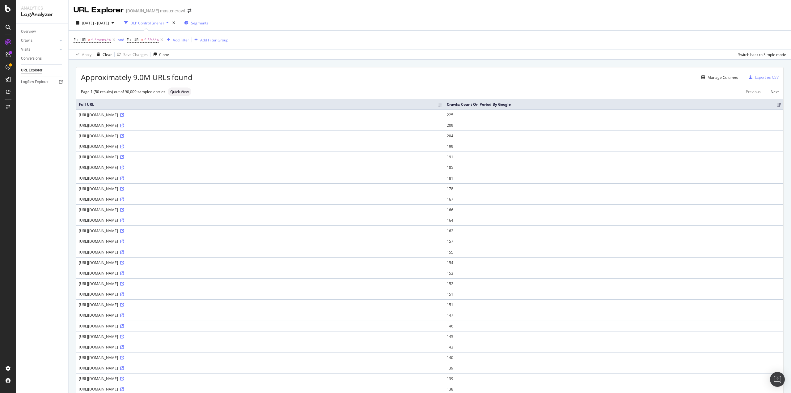
click at [208, 24] on span "Segments" at bounding box center [199, 22] width 17 height 5
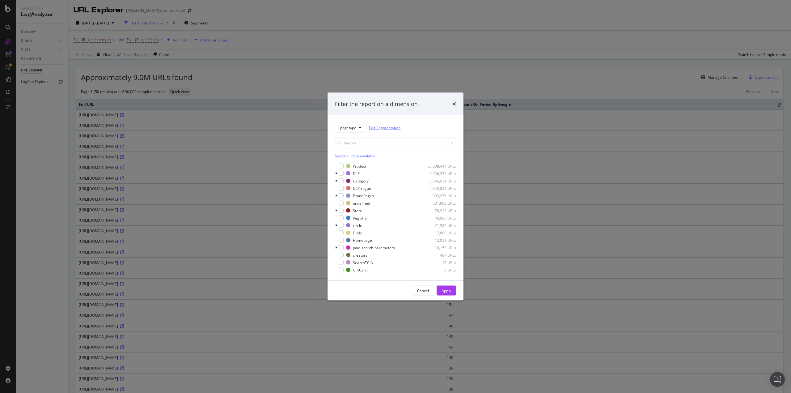
click at [387, 125] on link "Edit Segmentation" at bounding box center [385, 127] width 32 height 6
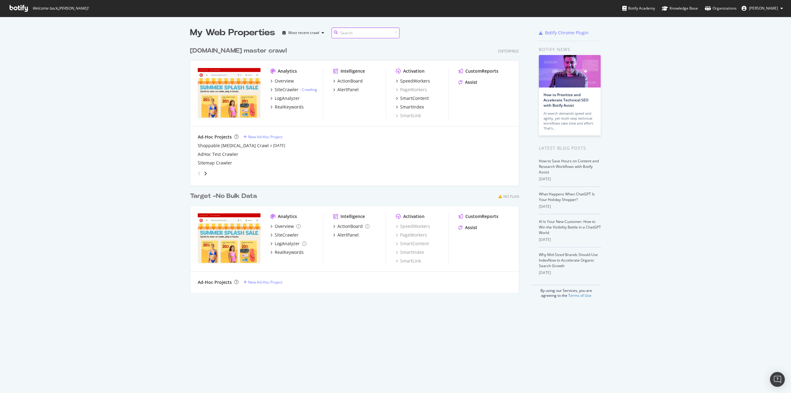
scroll to position [249, 329]
click at [312, 92] on link "Crawling" at bounding box center [309, 89] width 15 height 5
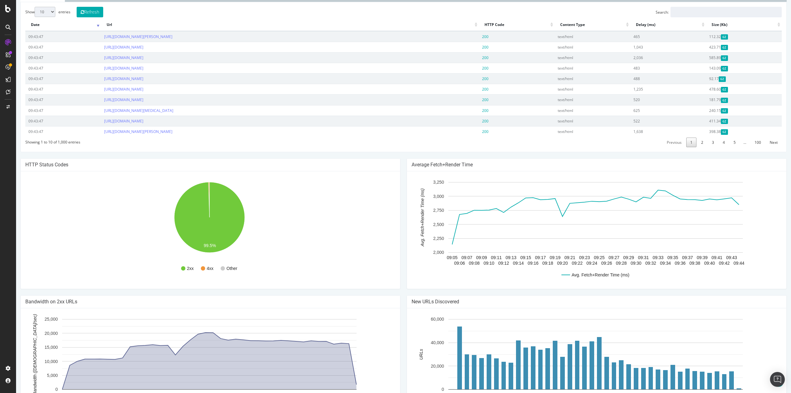
scroll to position [163, 0]
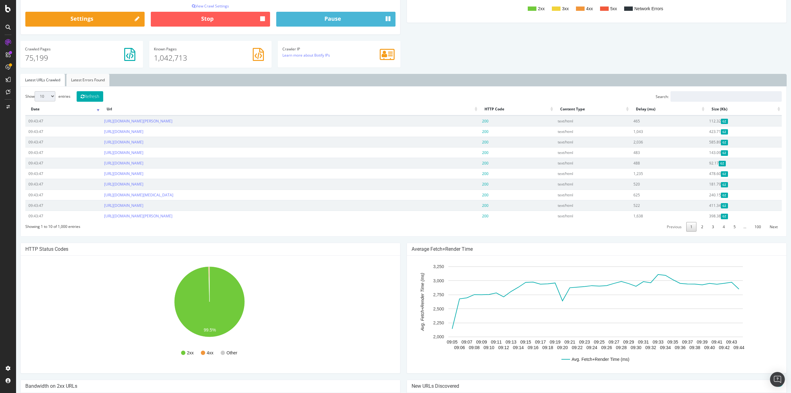
click at [89, 79] on link "Latest Errors Found" at bounding box center [87, 80] width 43 height 12
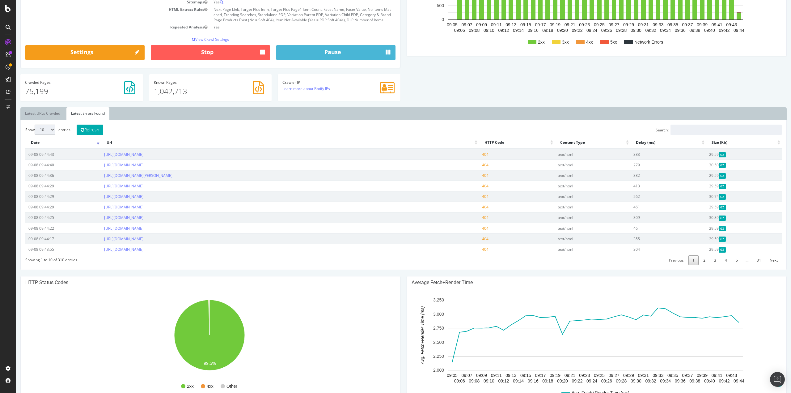
scroll to position [70, 0]
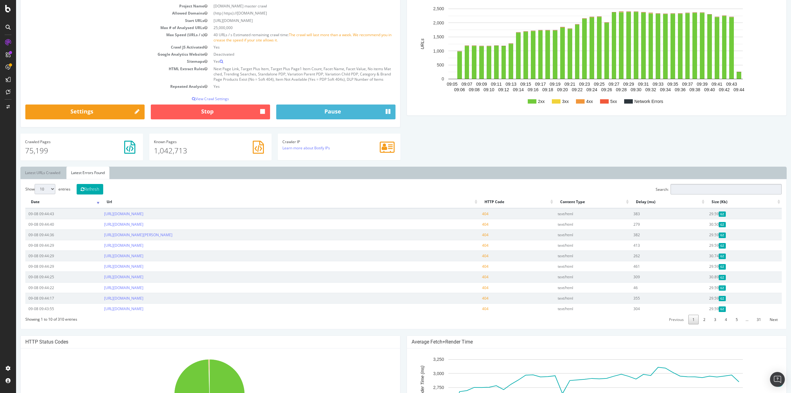
click at [695, 185] on input "Search:" at bounding box center [726, 189] width 111 height 11
type input "5"
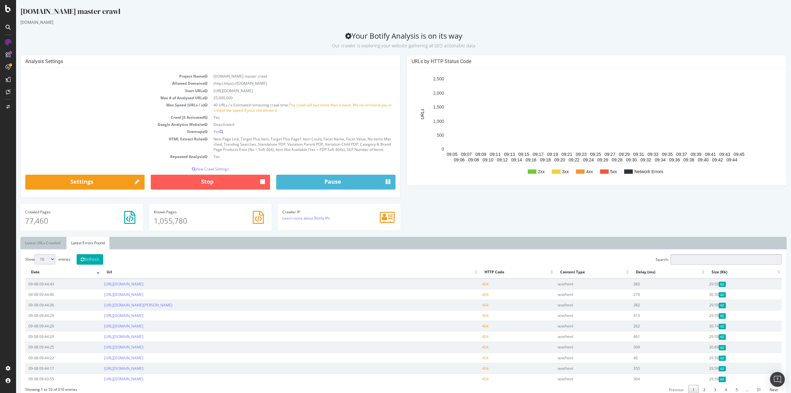
scroll to position [62, 0]
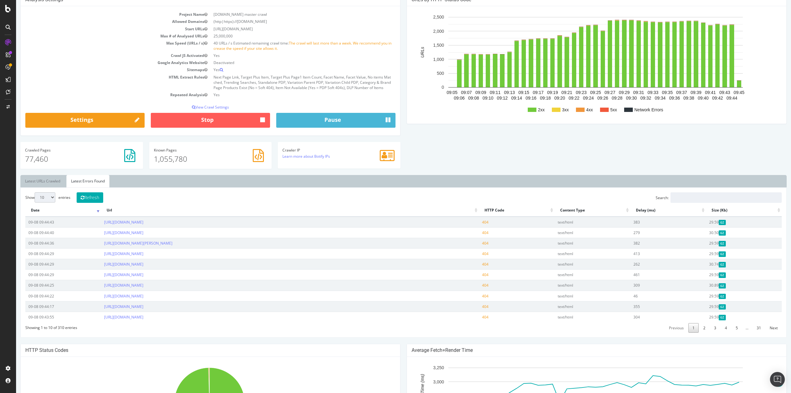
click at [52, 199] on select "10 25 50 100" at bounding box center [45, 197] width 21 height 10
click at [158, 200] on div "Show 10 25 50 100 entries Refresh Search: Date Url HTTP Code Content Type Delay…" at bounding box center [403, 262] width 757 height 140
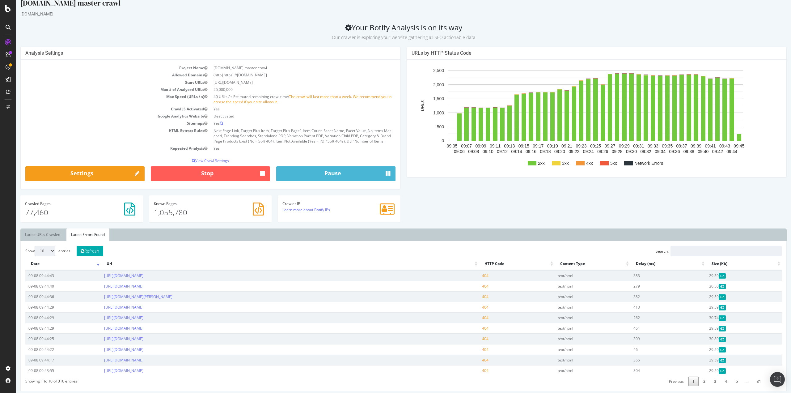
scroll to position [0, 0]
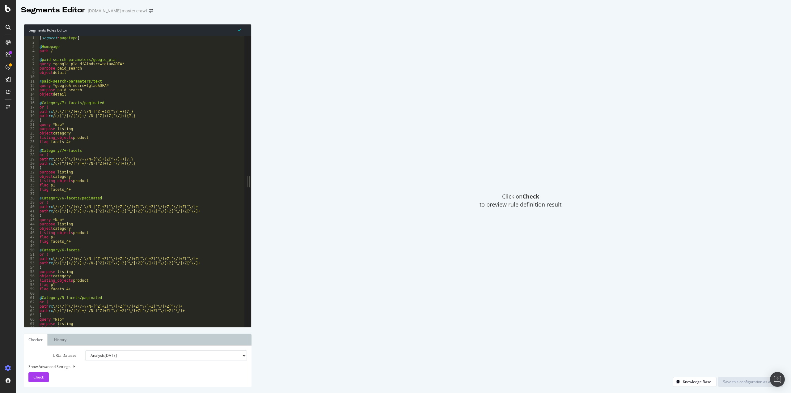
click at [75, 366] on button at bounding box center [73, 366] width 5 height 7
select select "5000"
select select "100"
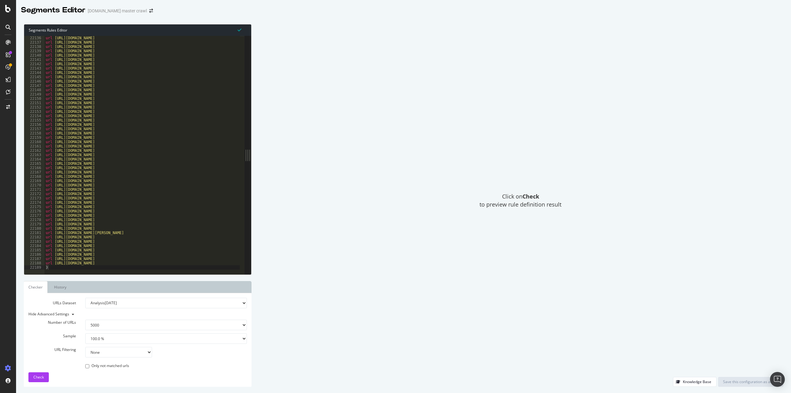
scroll to position [9894, 0]
click at [80, 264] on div "url [URL][DOMAIN_NAME] url [URL][DOMAIN_NAME] url [URL][DOMAIN_NAME] url [URL][…" at bounding box center [419, 157] width 749 height 242
click at [76, 266] on div "url [URL][DOMAIN_NAME] url [URL][DOMAIN_NAME] url [URL][DOMAIN_NAME] url [URL][…" at bounding box center [419, 157] width 749 height 242
type textarea ")"
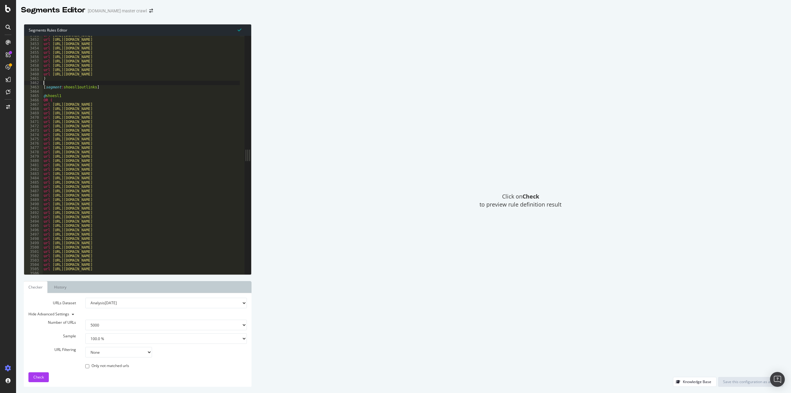
click at [62, 82] on div "url [URL][DOMAIN_NAME] url [URL][DOMAIN_NAME] url [URL][DOMAIN_NAME] url [URL][…" at bounding box center [416, 154] width 749 height 242
click at [61, 266] on div "url [URL][DOMAIN_NAME] url [URL][DOMAIN_NAME] url [URL][DOMAIN_NAME] url [URL][…" at bounding box center [419, 157] width 749 height 242
type textarea ")"
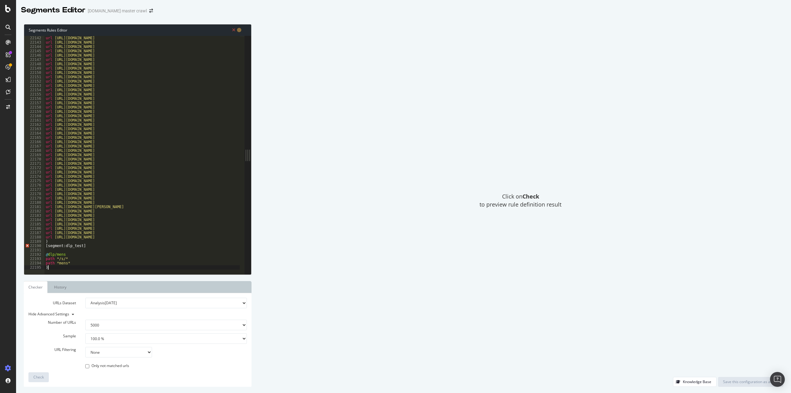
click at [126, 253] on div "url [URL][DOMAIN_NAME] url [URL][DOMAIN_NAME] url [URL][DOMAIN_NAME] url [URL][…" at bounding box center [419, 153] width 749 height 242
type textarea "@dlp/mens"
click at [36, 285] on link "Checker" at bounding box center [36, 287] width 24 height 12
click at [36, 286] on link "Checker" at bounding box center [36, 287] width 24 height 12
drag, startPoint x: 36, startPoint y: 286, endPoint x: 40, endPoint y: 285, distance: 3.2
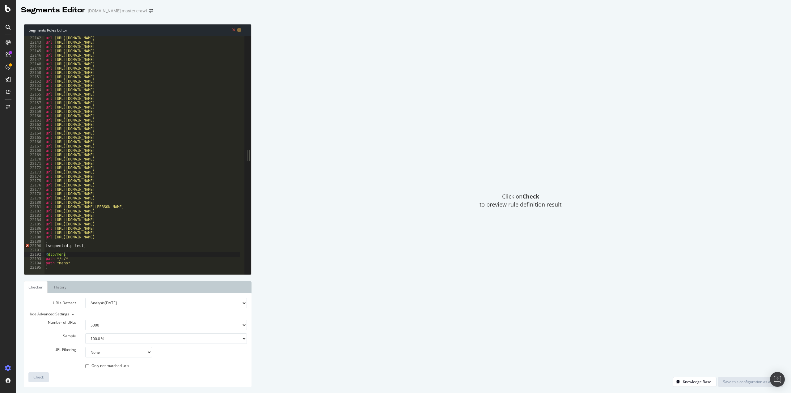
click at [37, 286] on link "Checker" at bounding box center [36, 287] width 24 height 12
click at [66, 290] on link "History" at bounding box center [60, 287] width 22 height 12
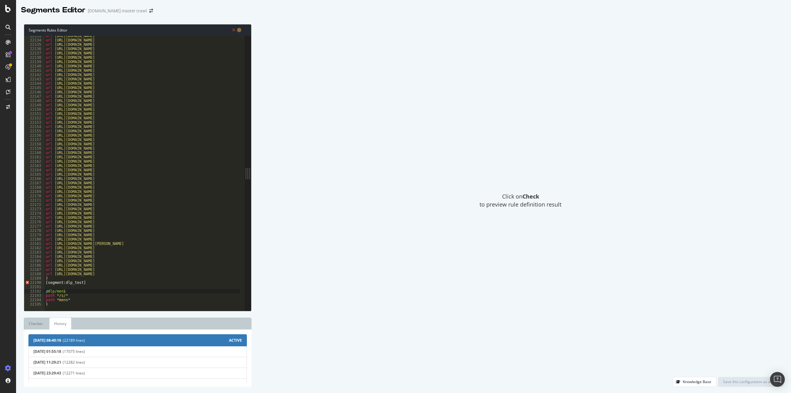
scroll to position [9857, 0]
click at [39, 323] on link "Checker" at bounding box center [36, 323] width 24 height 12
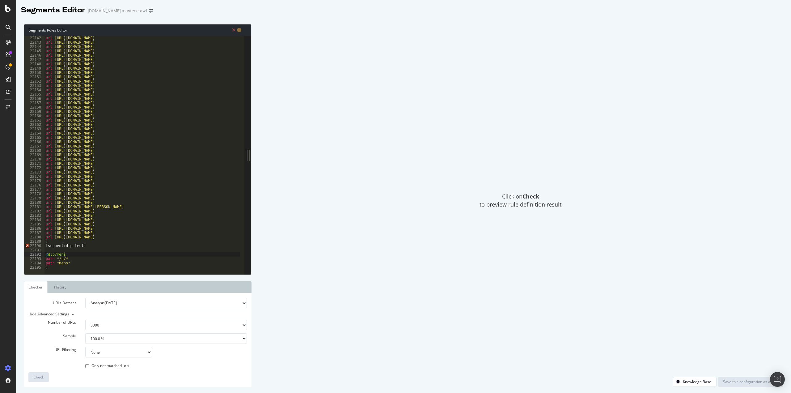
click at [71, 252] on div "url [URL][DOMAIN_NAME] url [URL][DOMAIN_NAME] url [URL][DOMAIN_NAME] url [URL][…" at bounding box center [419, 157] width 749 height 242
click at [72, 245] on div "url [URL][DOMAIN_NAME] url [URL][DOMAIN_NAME] url [URL][DOMAIN_NAME] url [URL][…" at bounding box center [419, 153] width 749 height 242
click at [80, 246] on div "url [URL][DOMAIN_NAME] url [URL][DOMAIN_NAME] url [URL][DOMAIN_NAME] url [URL][…" at bounding box center [419, 153] width 749 height 242
click at [53, 241] on div "url [URL][DOMAIN_NAME] url [URL][DOMAIN_NAME] url [URL][DOMAIN_NAME] url [URL][…" at bounding box center [419, 153] width 749 height 242
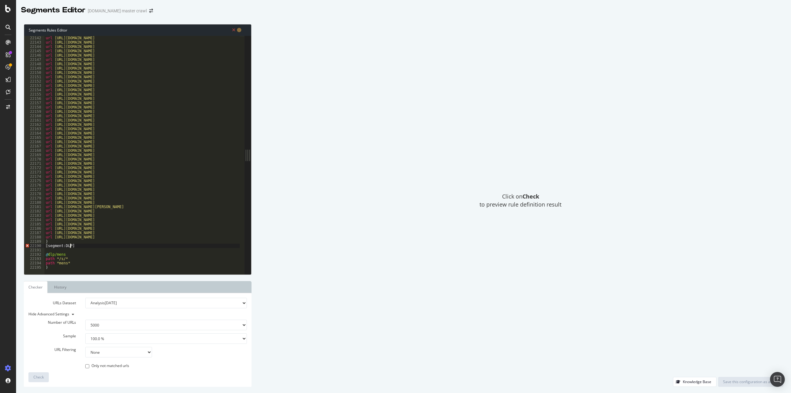
type textarea ")"
click at [70, 248] on div "url [URL][DOMAIN_NAME] url [URL][DOMAIN_NAME] url [URL][DOMAIN_NAME] url [URL][…" at bounding box center [419, 157] width 749 height 242
click at [84, 257] on div "url [URL][DOMAIN_NAME] url [URL][DOMAIN_NAME] url [URL][DOMAIN_NAME] url [URL][…" at bounding box center [419, 157] width 749 height 242
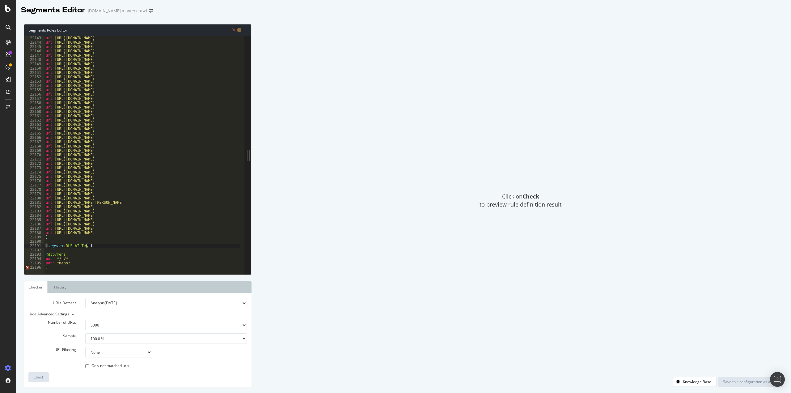
scroll to position [0, 2]
click at [75, 269] on div at bounding box center [419, 271] width 749 height 6
click at [49, 265] on div "url [URL][DOMAIN_NAME] url [URL][DOMAIN_NAME] url [URL][DOMAIN_NAME] url [URL][…" at bounding box center [419, 157] width 749 height 242
click at [50, 267] on div "url [URL][DOMAIN_NAME] url [URL][DOMAIN_NAME] url [URL][DOMAIN_NAME] url [URL][…" at bounding box center [419, 157] width 749 height 242
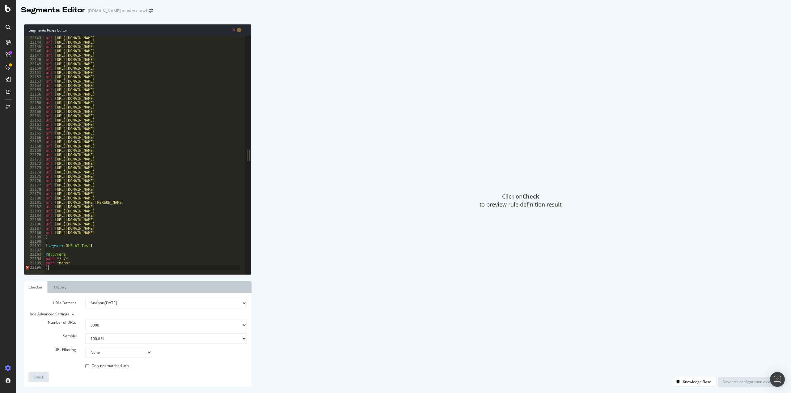
type textarea ")"
click at [121, 253] on div "url [URL][DOMAIN_NAME] url [URL][DOMAIN_NAME] url [URL][DOMAIN_NAME] url [URL][…" at bounding box center [419, 157] width 749 height 242
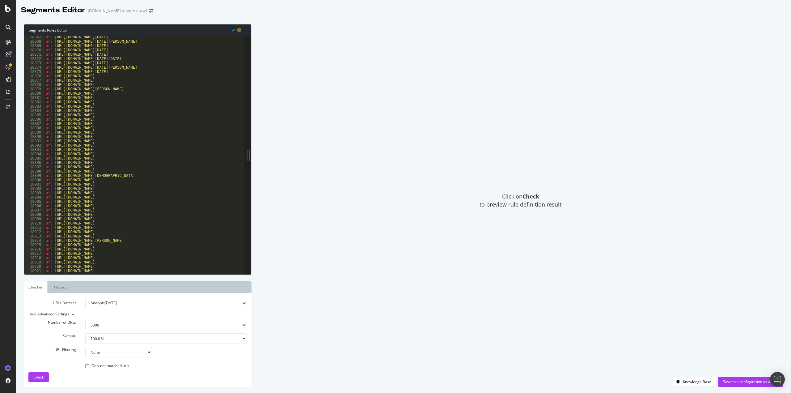
scroll to position [9894, 0]
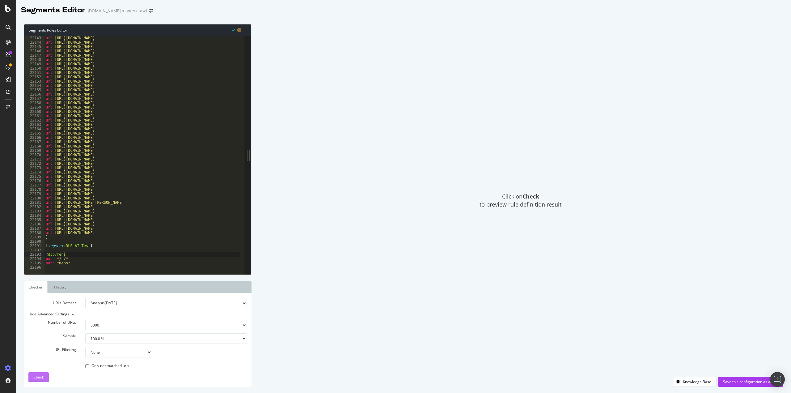
click at [41, 373] on div "Check" at bounding box center [38, 376] width 11 height 9
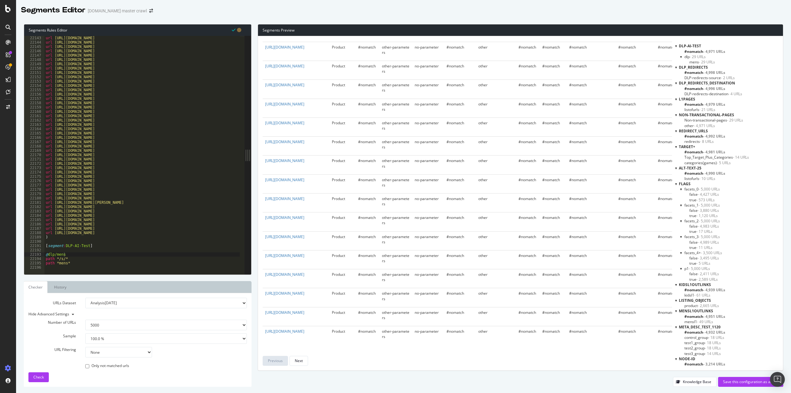
scroll to position [0, 0]
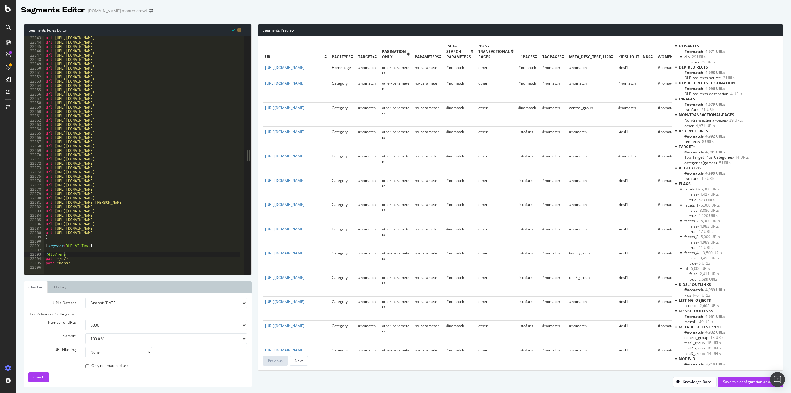
click at [677, 47] on div at bounding box center [676, 45] width 2 height 5
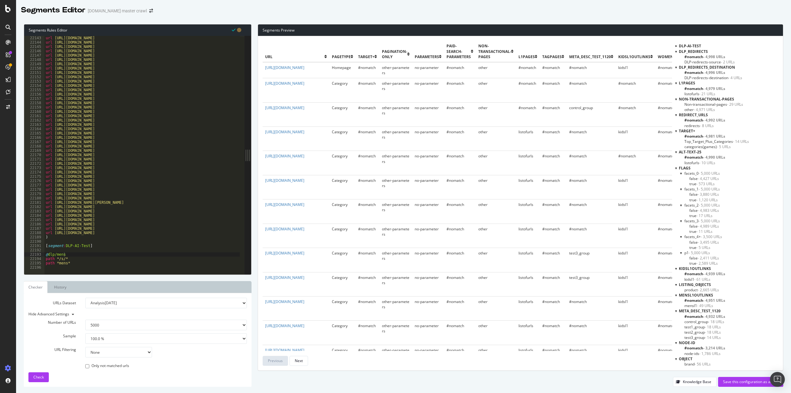
click at [677, 47] on div at bounding box center [676, 46] width 5 height 2
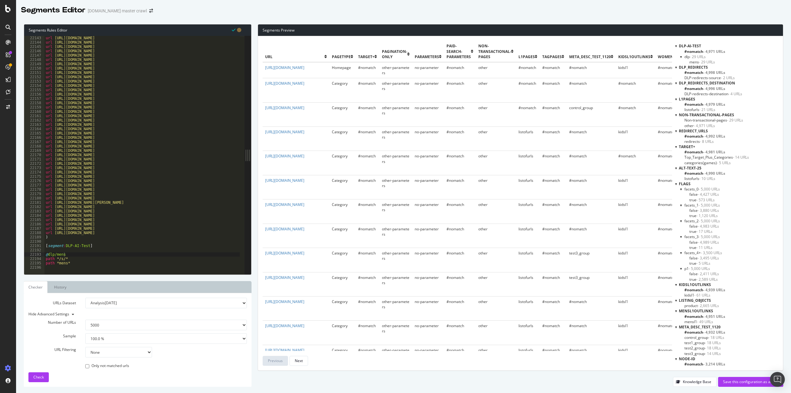
click at [701, 56] on span "- 29 URLs" at bounding box center [698, 56] width 16 height 5
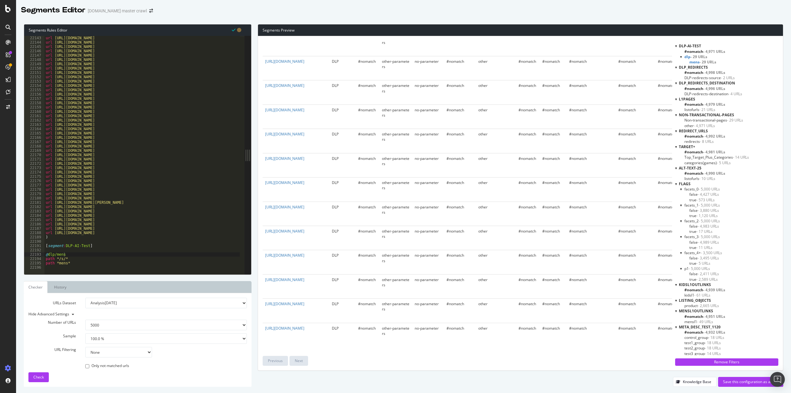
scroll to position [425, 0]
drag, startPoint x: 46, startPoint y: 254, endPoint x: 76, endPoint y: 264, distance: 32.4
click at [76, 264] on div "url [URL][DOMAIN_NAME] url [URL][DOMAIN_NAME] url [URL][DOMAIN_NAME] url [URL][…" at bounding box center [419, 157] width 749 height 242
type textarea "path */s/* path *mens*"
paste textarea "Cursor at row 22195"
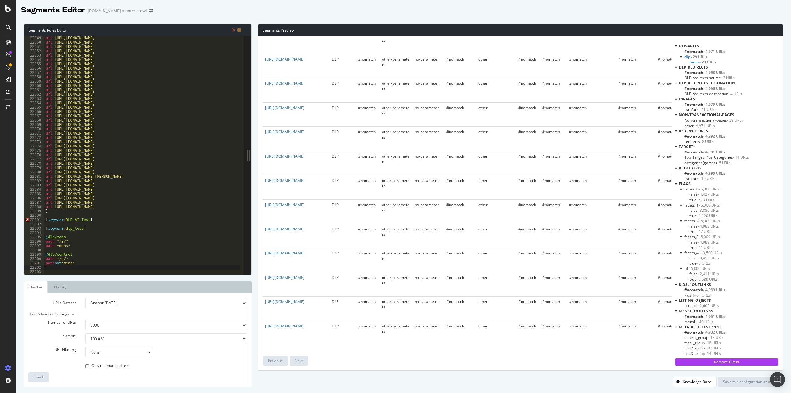
scroll to position [0, 0]
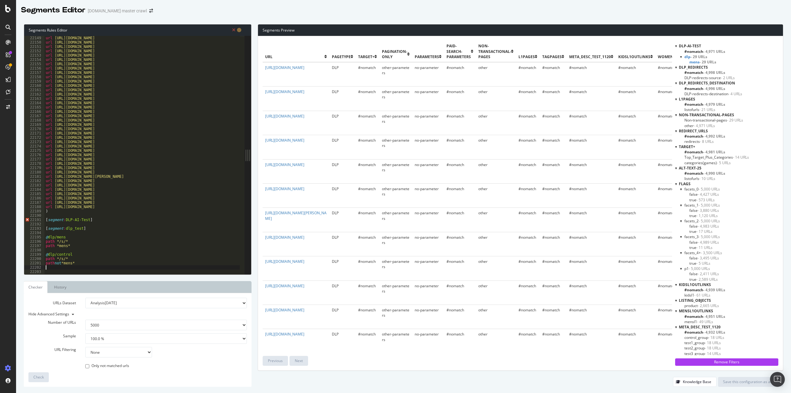
click at [89, 219] on div "url [URL][DOMAIN_NAME] url [URL][DOMAIN_NAME] url [URL][DOMAIN_NAME] url [URL][…" at bounding box center [419, 157] width 749 height 242
drag, startPoint x: 91, startPoint y: 229, endPoint x: 44, endPoint y: 229, distance: 46.7
click at [44, 229] on div "[segment:DLP-AI-Test] 22149 22150 22151 22152 22153 22154 22155 22156 22157 221…" at bounding box center [134, 155] width 220 height 238
type textarea "[segment:dlp_test]"
click at [44, 376] on button "Check" at bounding box center [38, 377] width 20 height 10
